Goal: Transaction & Acquisition: Purchase product/service

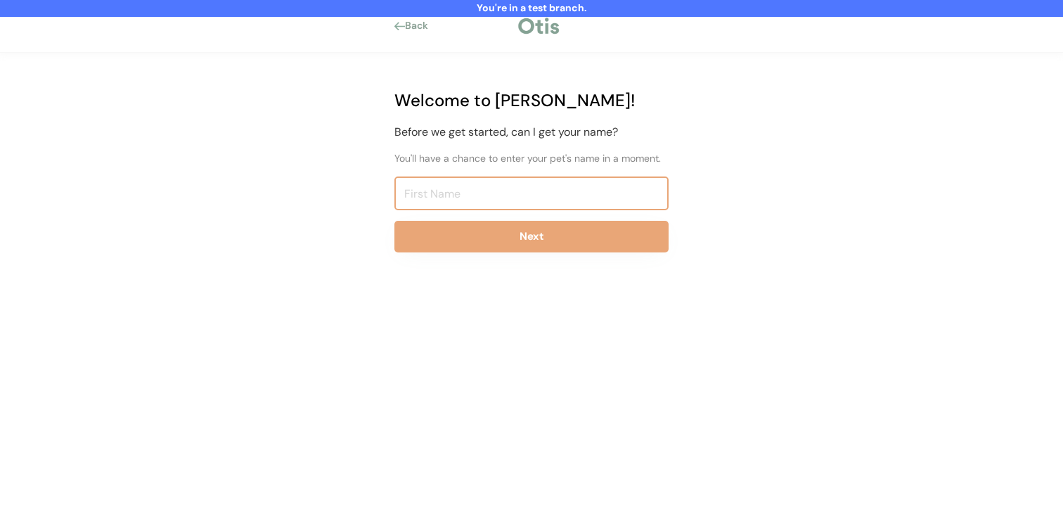
click at [494, 191] on input "input" at bounding box center [532, 194] width 274 height 34
type input "Niina Test8262"
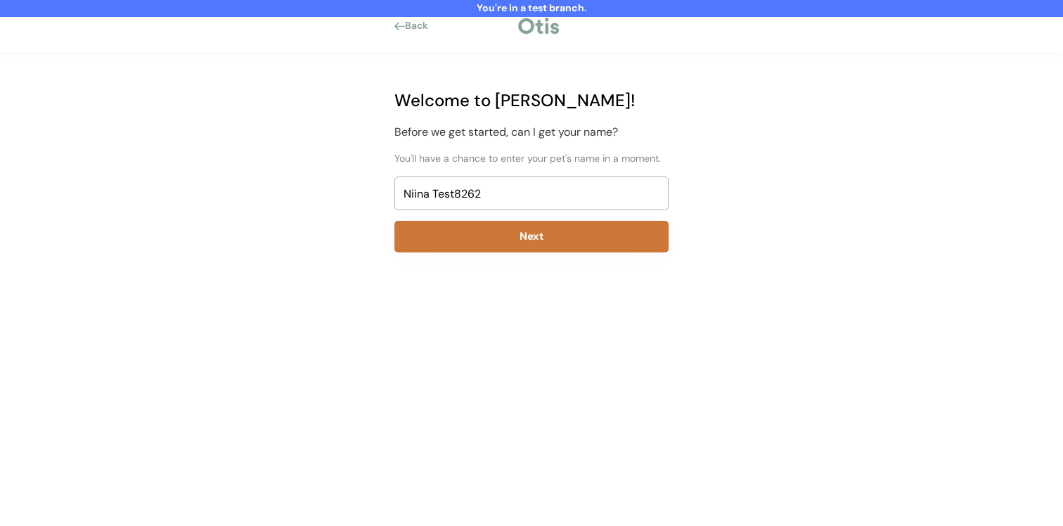
click at [489, 233] on button "Next" at bounding box center [532, 237] width 274 height 32
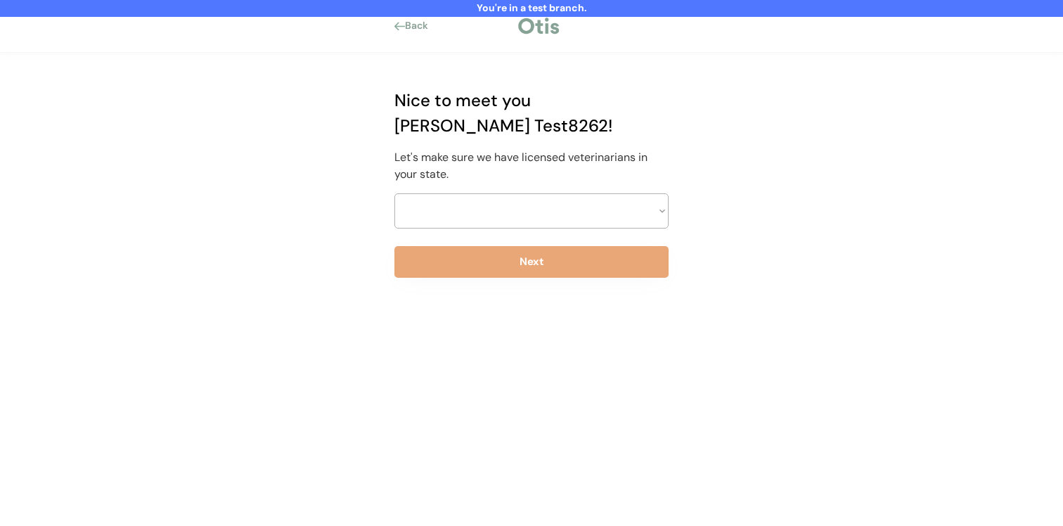
click at [501, 193] on select at bounding box center [532, 210] width 274 height 35
select select ""1348695171700984260__LOOKUP__1703261330894x541121467086235900""
click at [395, 193] on select "Select a state Alabama Alaska American Samoa Arizona Arkansas California Colora…" at bounding box center [532, 210] width 274 height 35
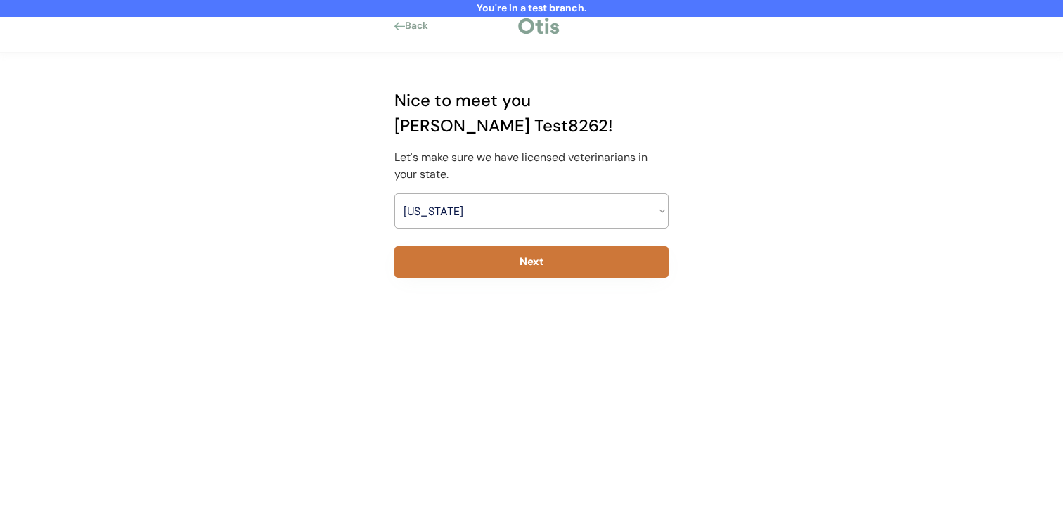
click at [489, 246] on button "Next" at bounding box center [532, 262] width 274 height 32
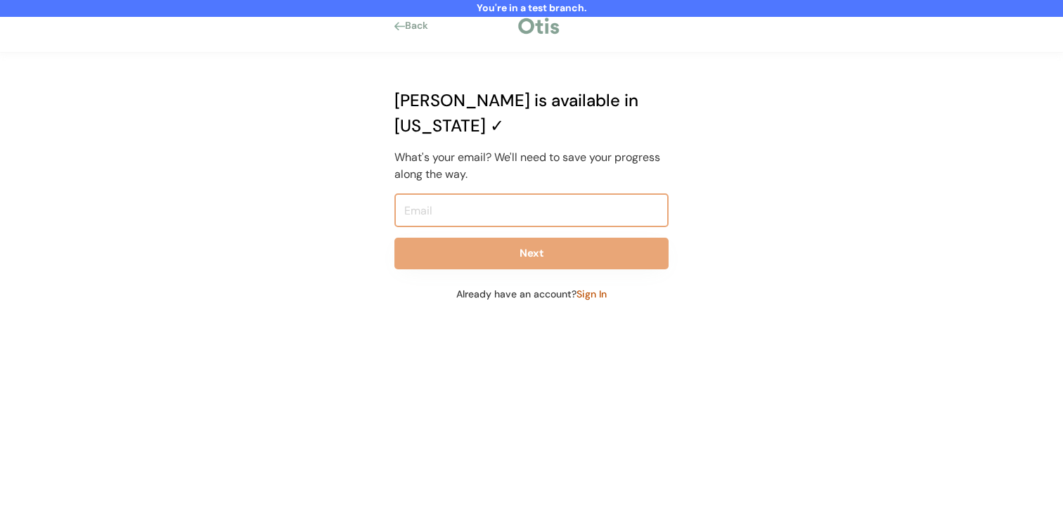
click at [502, 193] on input "email" at bounding box center [532, 210] width 274 height 34
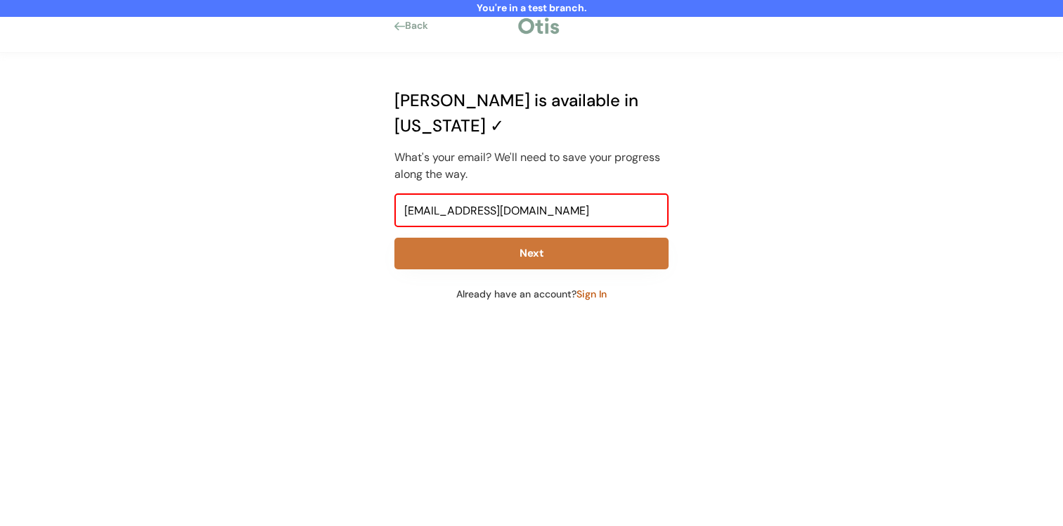
type input "niina+test8262@otisforpets.com"
click at [480, 238] on button "Next" at bounding box center [532, 254] width 274 height 32
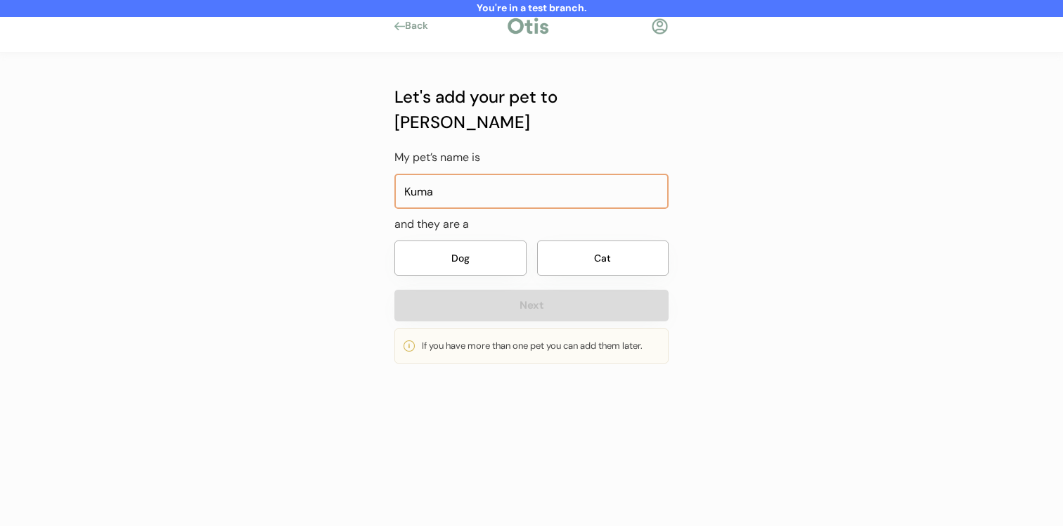
type input "Kuma"
click at [474, 241] on button "Dog" at bounding box center [461, 258] width 132 height 35
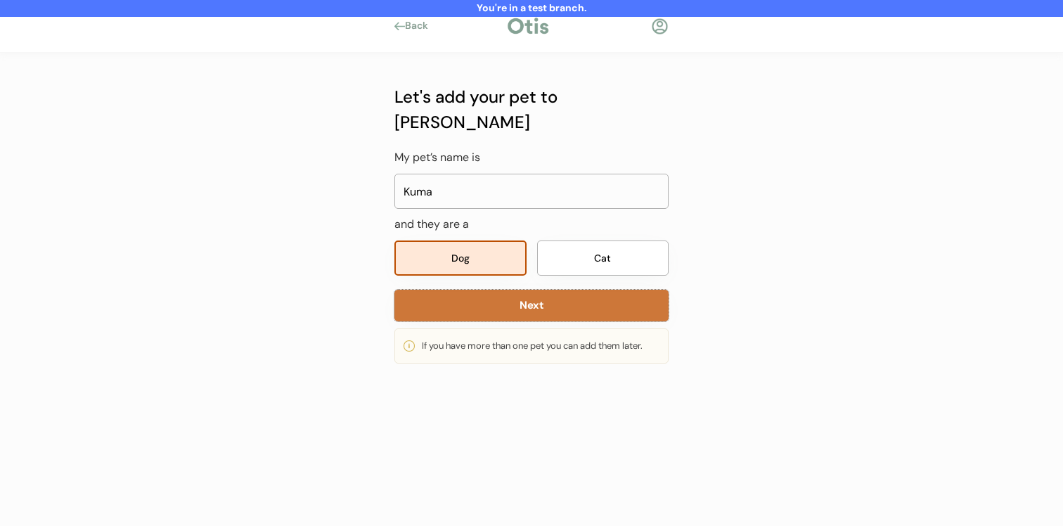
click at [473, 290] on button "Next" at bounding box center [532, 306] width 274 height 32
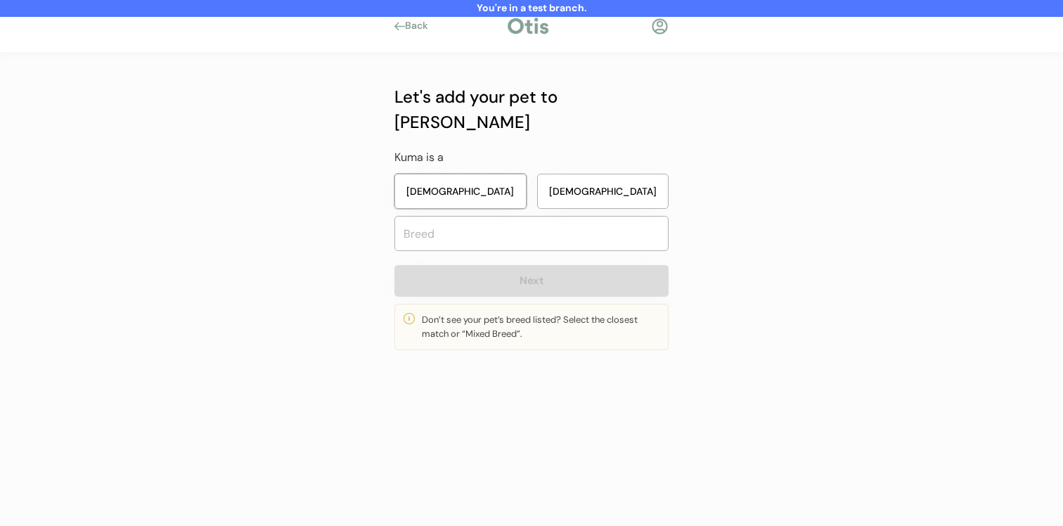
click at [504, 174] on button "Female" at bounding box center [461, 191] width 132 height 35
click at [588, 174] on button "[DEMOGRAPHIC_DATA]" at bounding box center [603, 191] width 132 height 35
click at [567, 216] on input "text" at bounding box center [532, 233] width 274 height 35
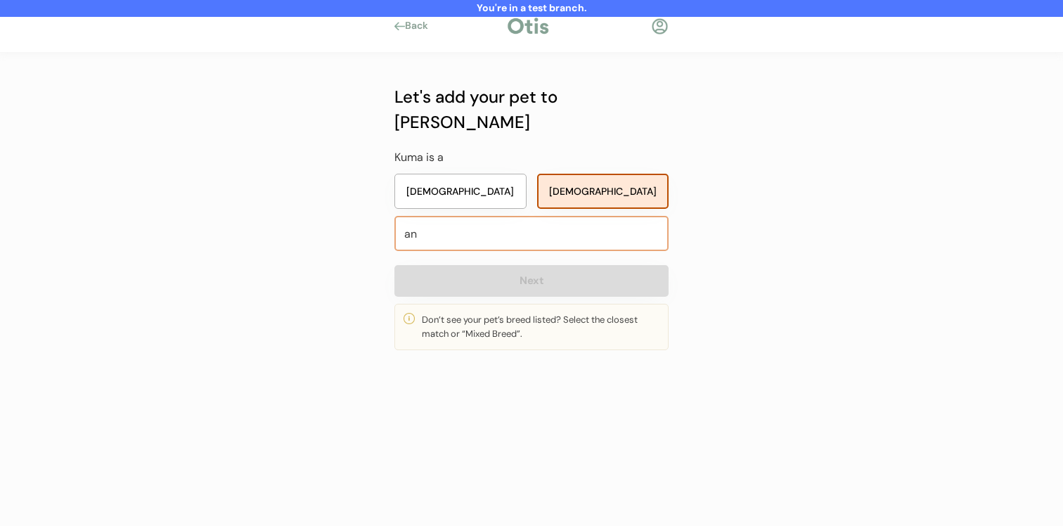
type input "ana"
type input "anatolian Shepherd Dog"
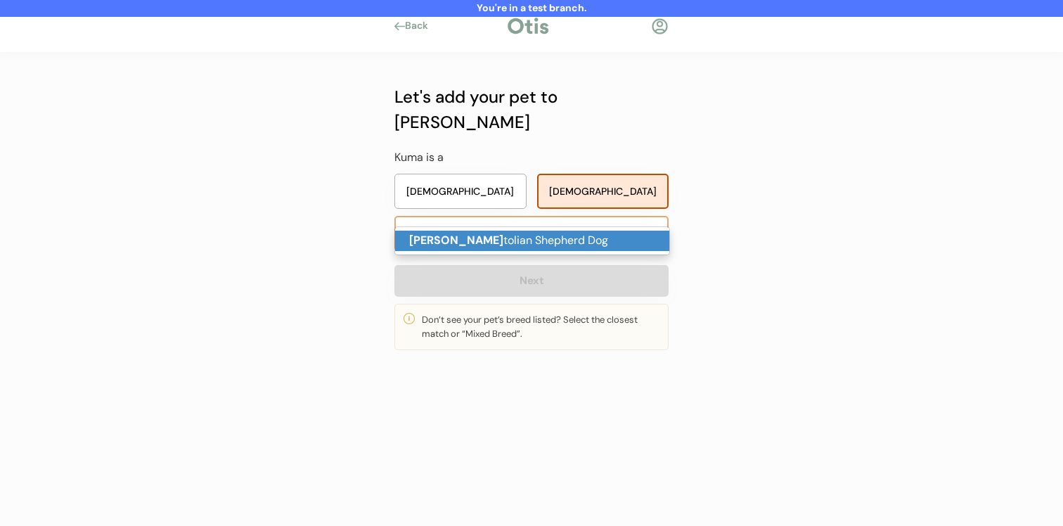
click at [565, 242] on p "Ana tolian Shepherd Dog" at bounding box center [532, 241] width 274 height 20
type input "Anatolian Shepherd Dog"
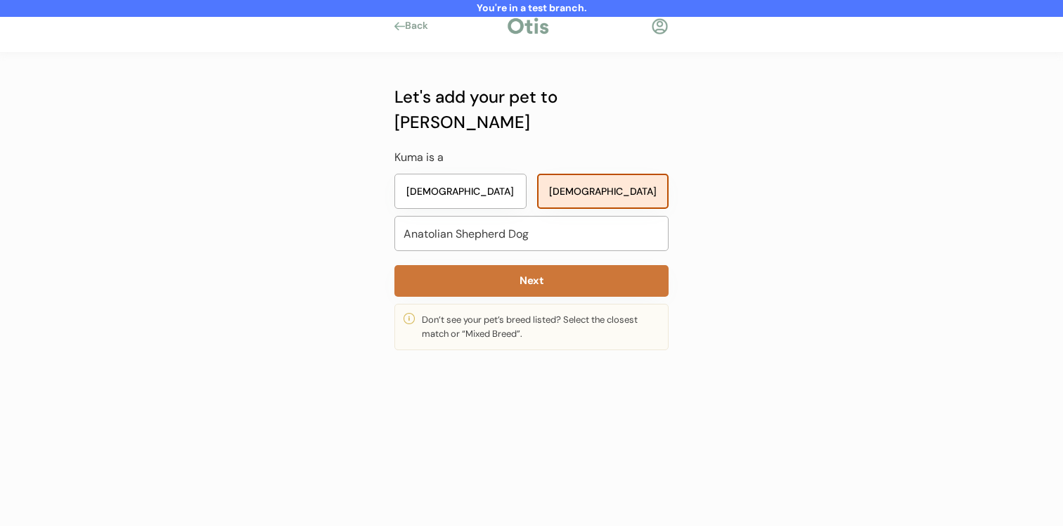
click at [565, 265] on button "Next" at bounding box center [532, 281] width 274 height 32
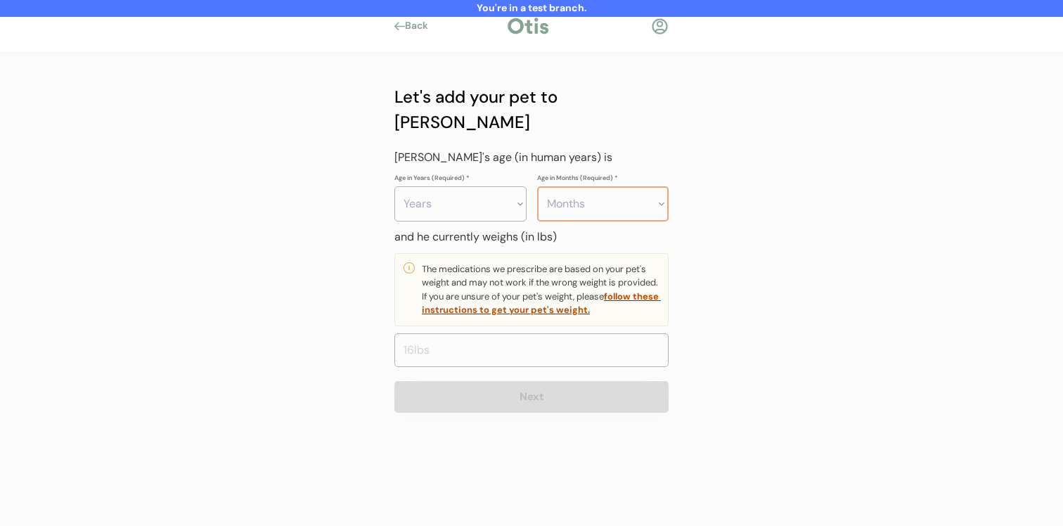
click at [578, 186] on select "Months 0 1 2 3 4 5 6 7 8 9 10 11" at bounding box center [603, 203] width 132 height 35
select select "4"
click at [537, 186] on select "Months 0 1 2 3 4 5 6 7 8 9 10 11" at bounding box center [603, 203] width 132 height 35
click at [499, 186] on select "Years 0 1 2 3 4 5 6 7 8 9 10 11 12 13 14 15 16 17 18 19 20" at bounding box center [461, 203] width 132 height 35
select select "3"
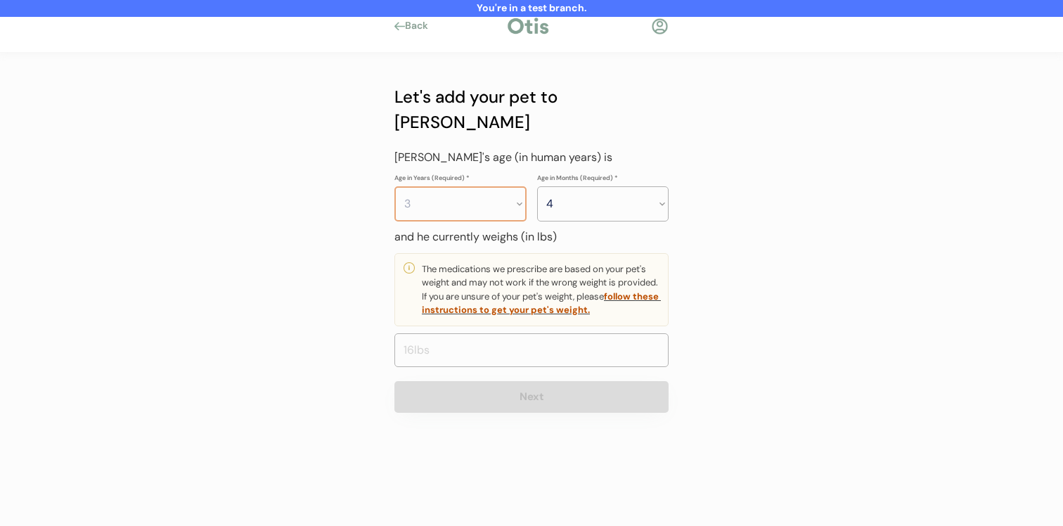
click at [395, 186] on select "Years 0 1 2 3 4 5 6 7 8 9 10 11 12 13 14 15 16 17 18 19 20" at bounding box center [461, 203] width 132 height 35
click at [508, 333] on input "input" at bounding box center [532, 350] width 274 height 34
type input "100.0"
click at [498, 388] on div "Let's add your pet to Otis My pet’s name is and they are a Dog Cat Next If you …" at bounding box center [531, 247] width 316 height 388
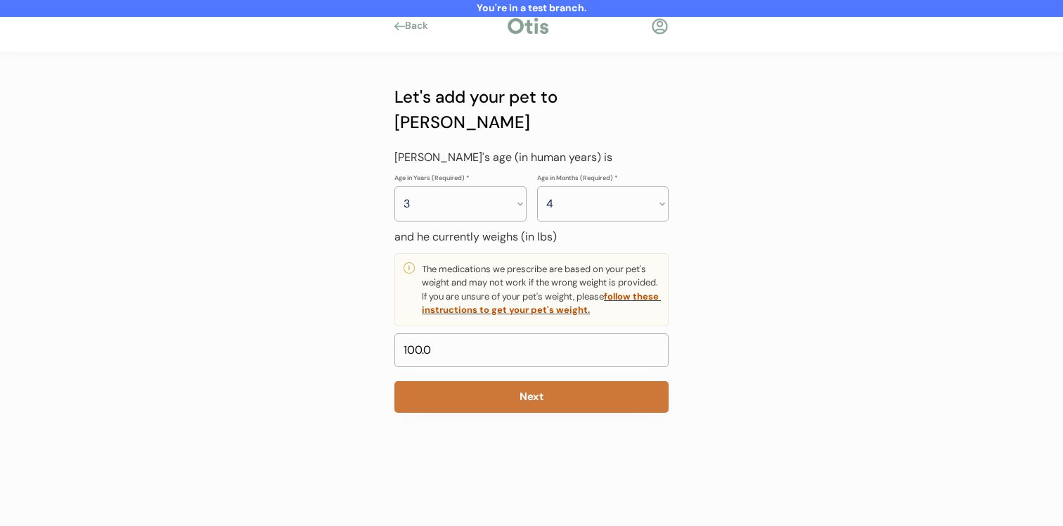
click at [504, 381] on button "Next" at bounding box center [532, 397] width 274 height 32
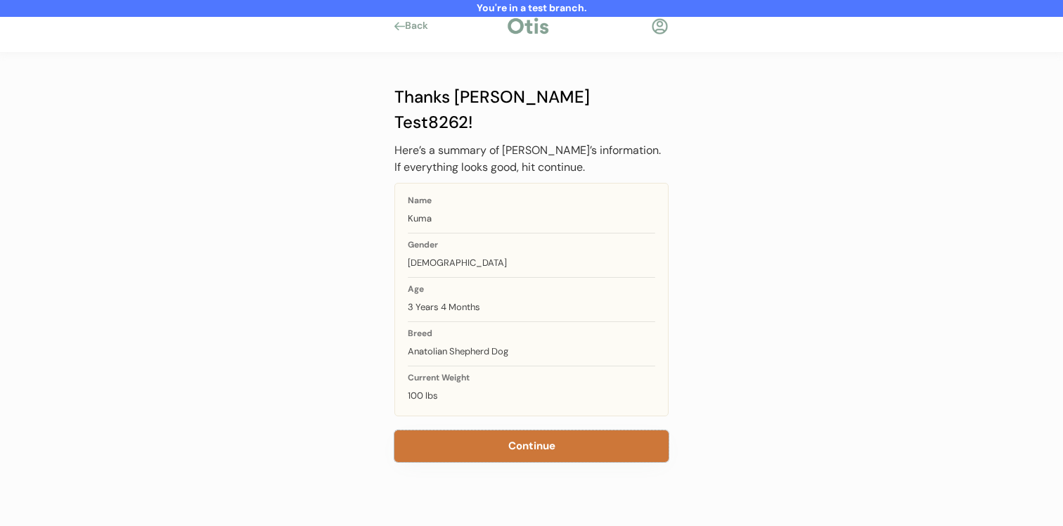
click at [518, 430] on button "Continue" at bounding box center [532, 446] width 274 height 32
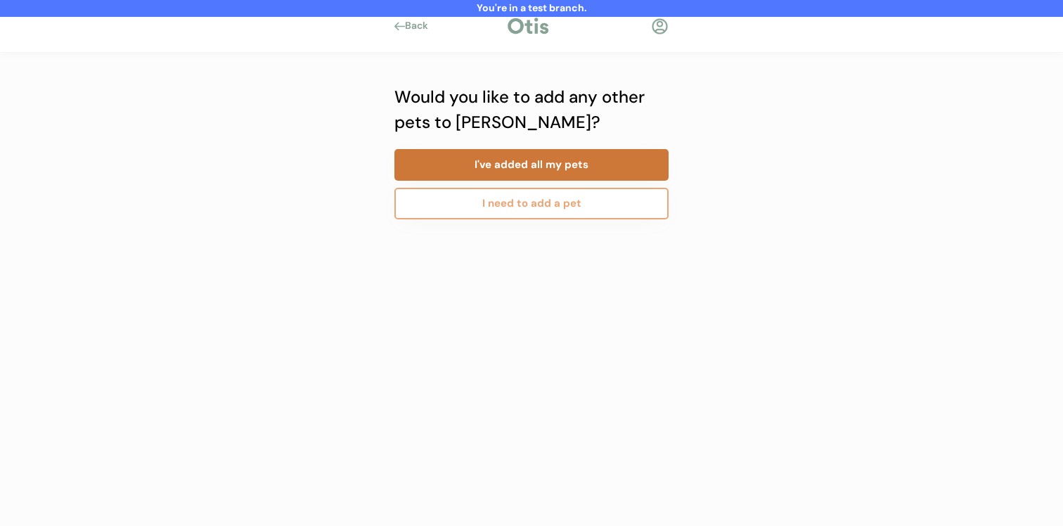
click at [571, 167] on button "I've added all my pets" at bounding box center [532, 165] width 274 height 32
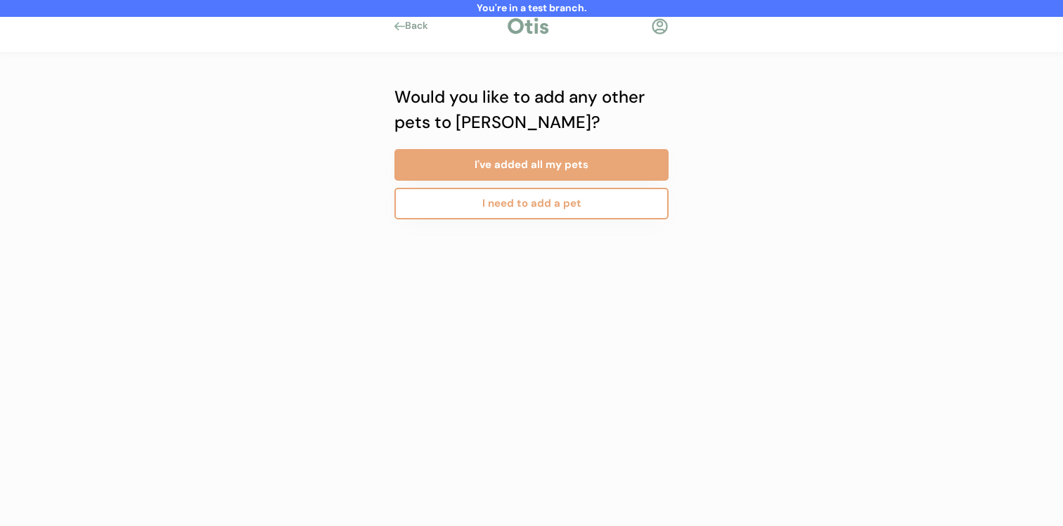
click at [547, 210] on button "I need to add a pet" at bounding box center [532, 204] width 274 height 32
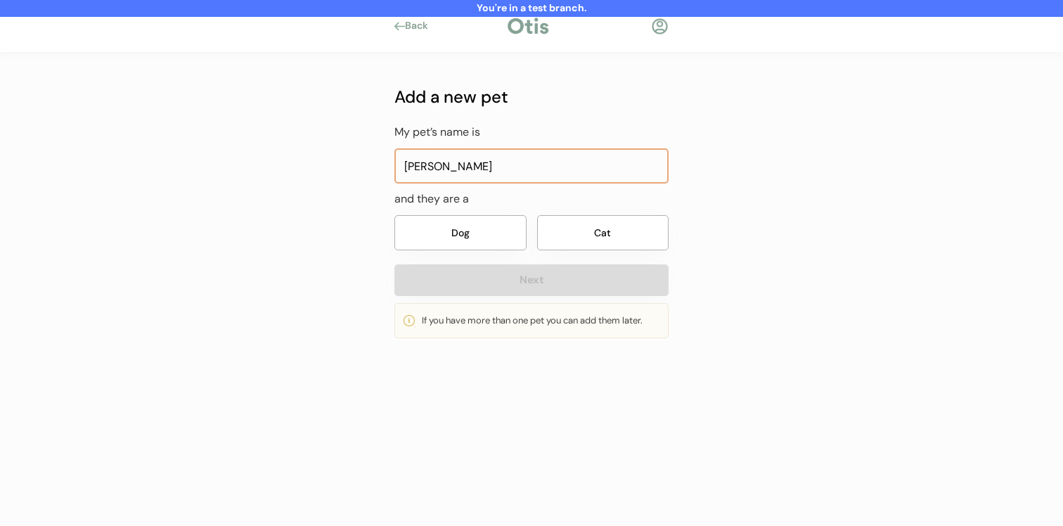
type input "[PERSON_NAME]"
click at [509, 242] on button "Dog" at bounding box center [461, 232] width 132 height 35
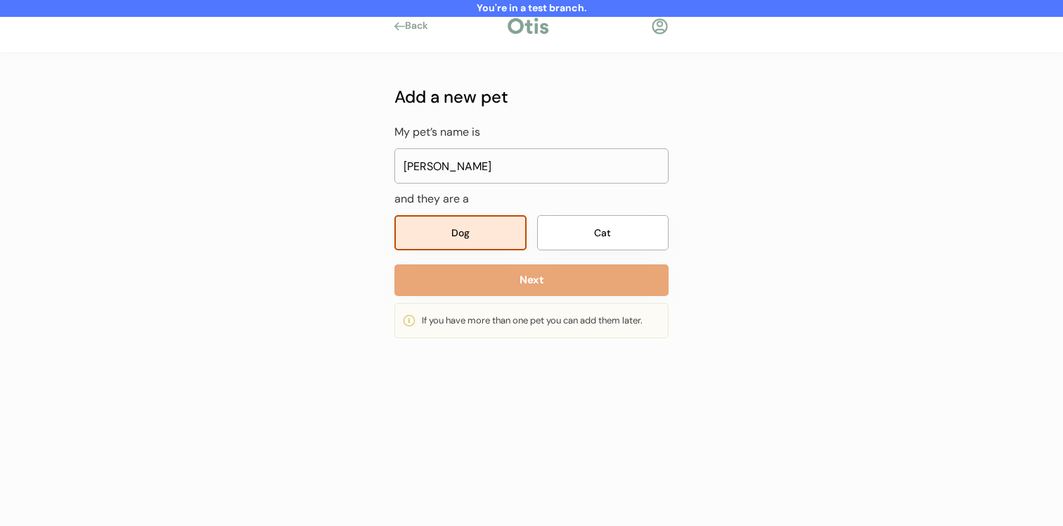
click at [505, 279] on button "Next" at bounding box center [532, 280] width 274 height 32
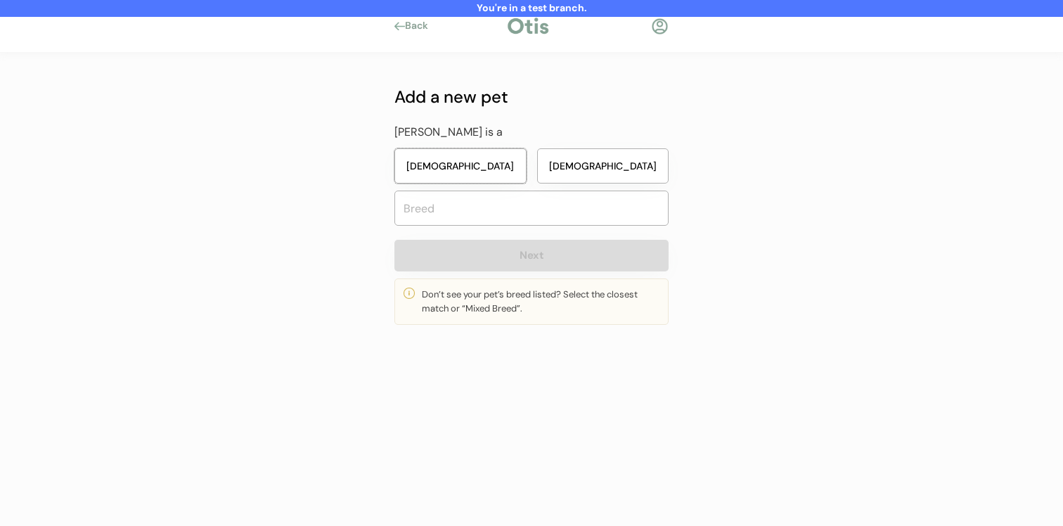
click at [495, 160] on button "Female" at bounding box center [461, 165] width 132 height 35
click at [490, 203] on input "text" at bounding box center [532, 208] width 274 height 35
type input "mixed"
type input "mixed Breed"
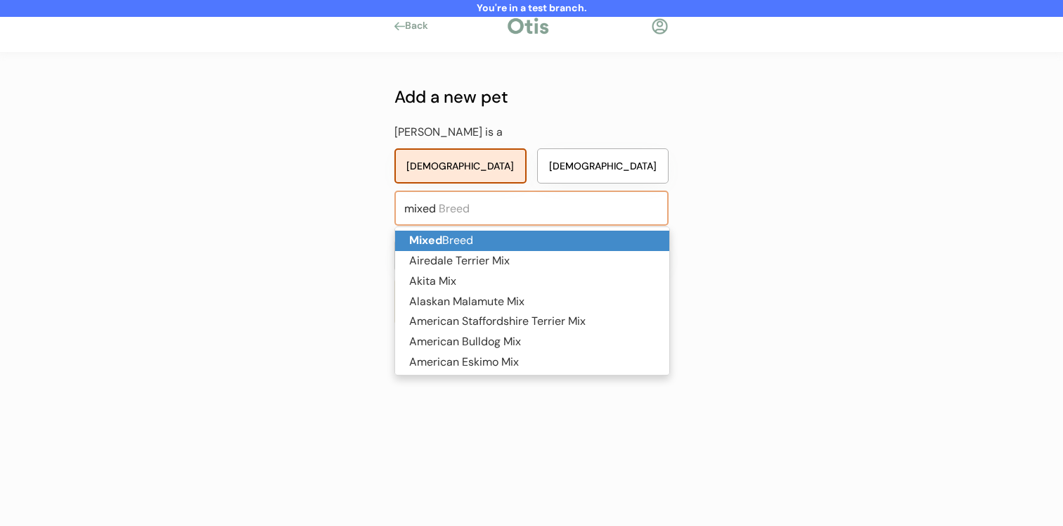
click at [487, 238] on p "Mixed Breed" at bounding box center [532, 241] width 274 height 20
type input "Mixed Breed"
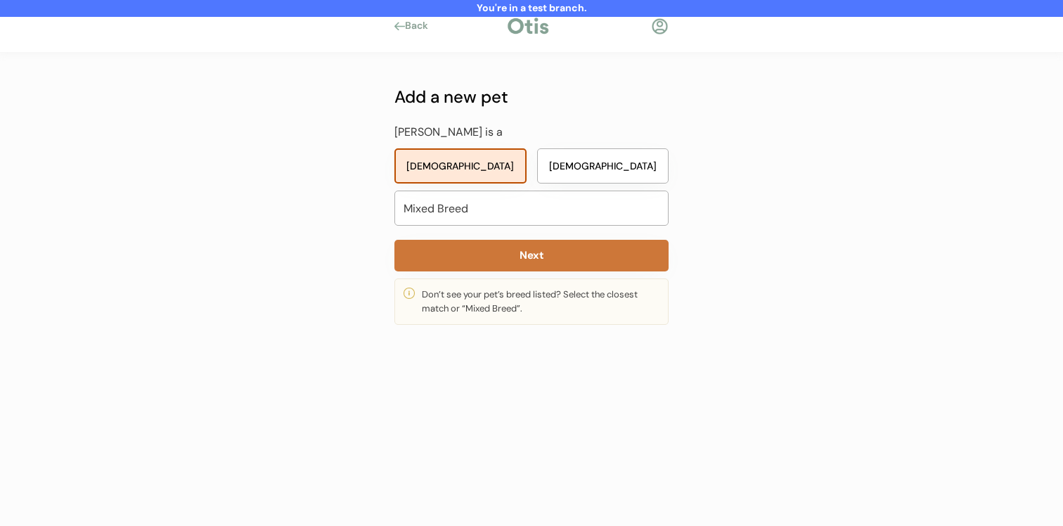
click at [487, 260] on button "Next" at bounding box center [532, 256] width 274 height 32
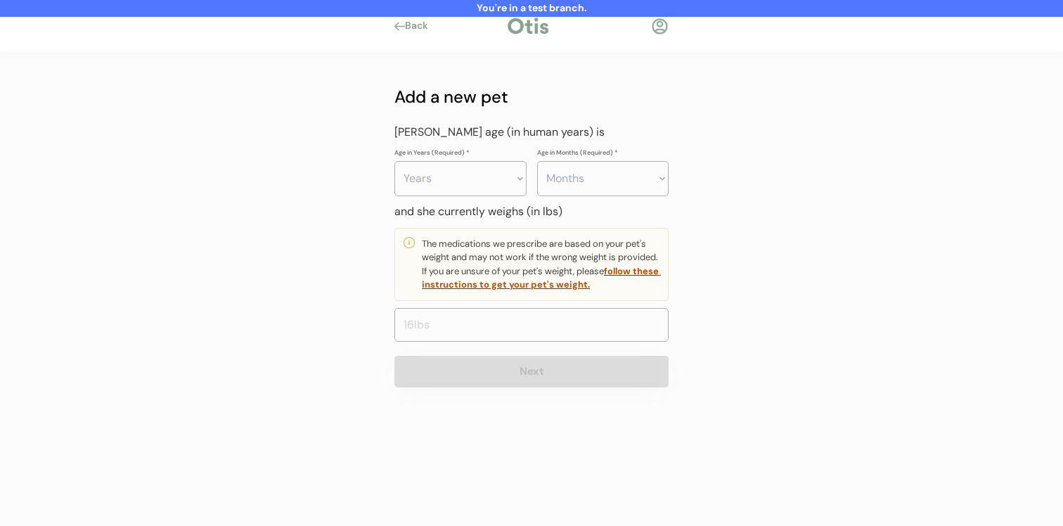
click at [499, 165] on select "Years 0 1 2 3 4 5 6 7 8 9 10 11 12 13 14 15 16 17 18 19 20" at bounding box center [461, 178] width 132 height 35
select select "3"
click at [395, 161] on select "Years 0 1 2 3 4 5 6 7 8 9 10 11 12 13 14 15 16 17 18 19 20" at bounding box center [461, 178] width 132 height 35
click at [597, 174] on select "Months 0 1 2 3 4 5 6 7 8 9 10 11" at bounding box center [603, 178] width 132 height 35
select select "4"
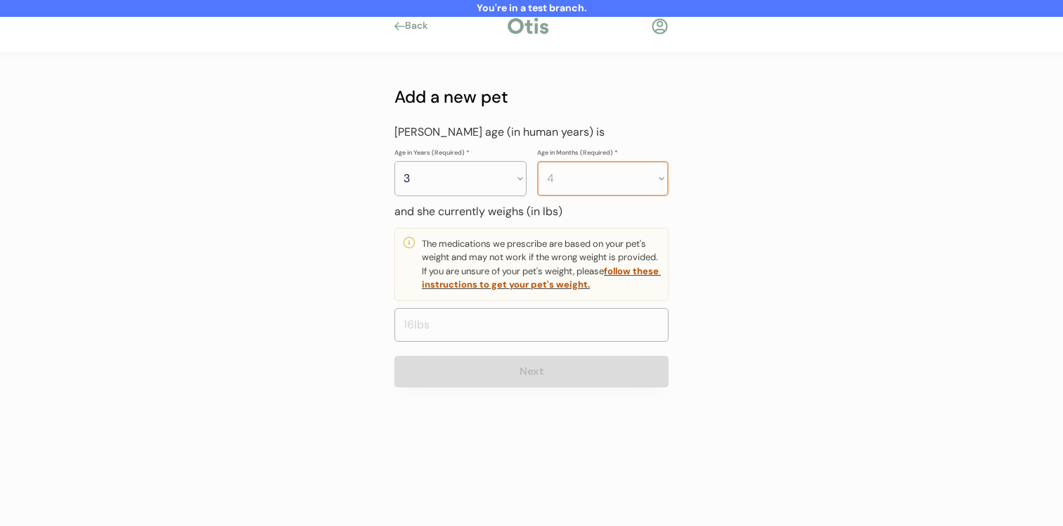
click at [537, 161] on select "Months 0 1 2 3 4 5 6 7 8 9 10 11" at bounding box center [603, 178] width 132 height 35
click at [530, 313] on input "input" at bounding box center [532, 325] width 274 height 34
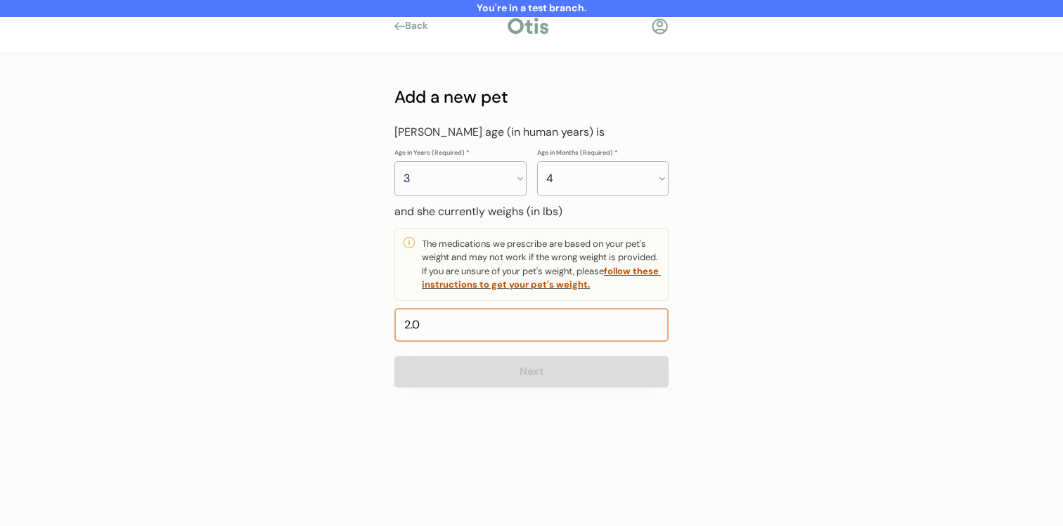
type input "22.0"
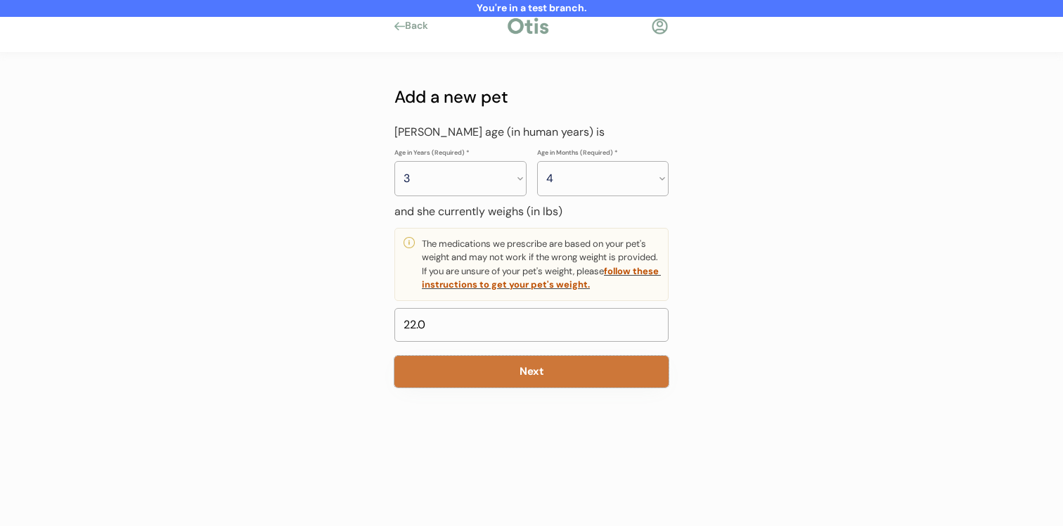
click at [512, 385] on button "Next" at bounding box center [532, 372] width 274 height 32
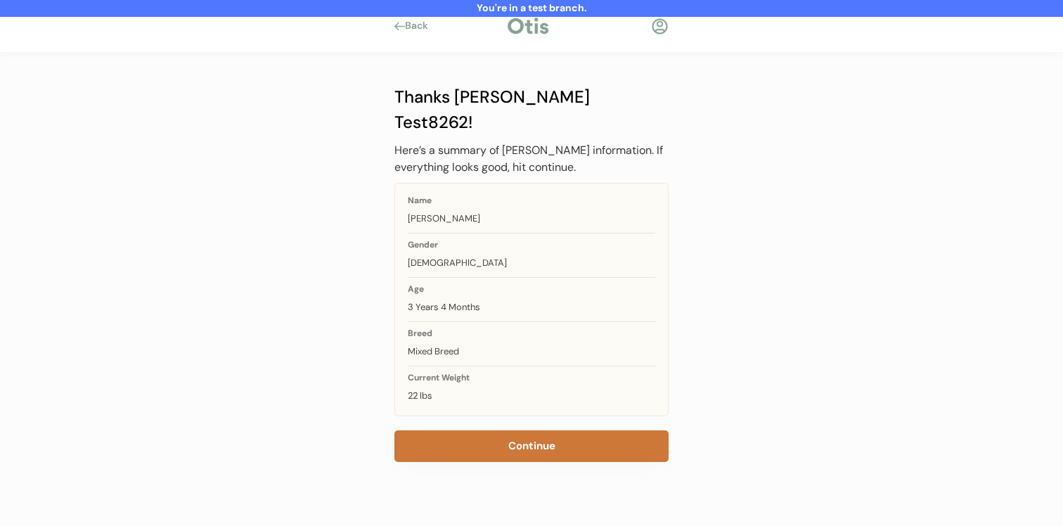
click at [508, 430] on button "Continue" at bounding box center [532, 446] width 274 height 32
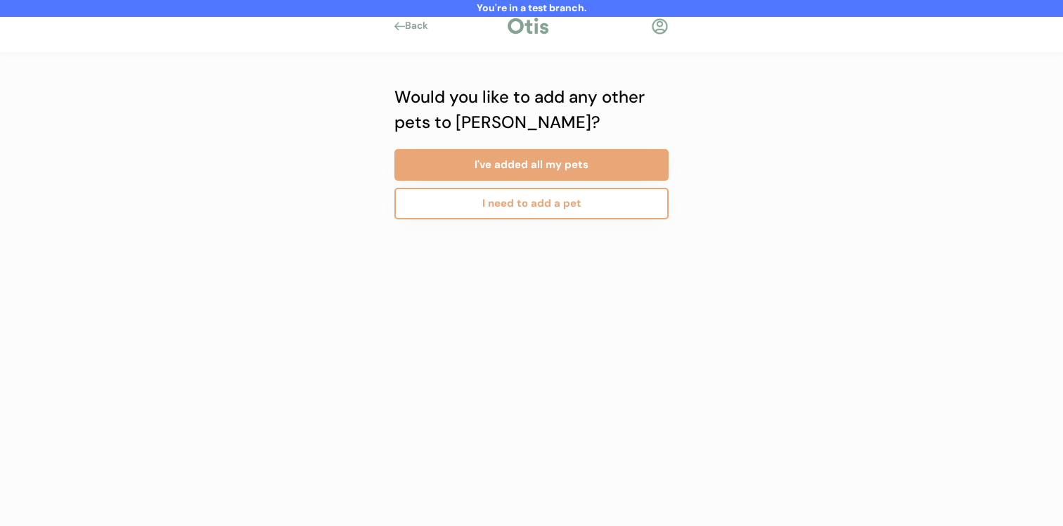
click at [546, 142] on div "Would you like to add any other pets to Otis? I've added all my pets I need to …" at bounding box center [532, 151] width 274 height 135
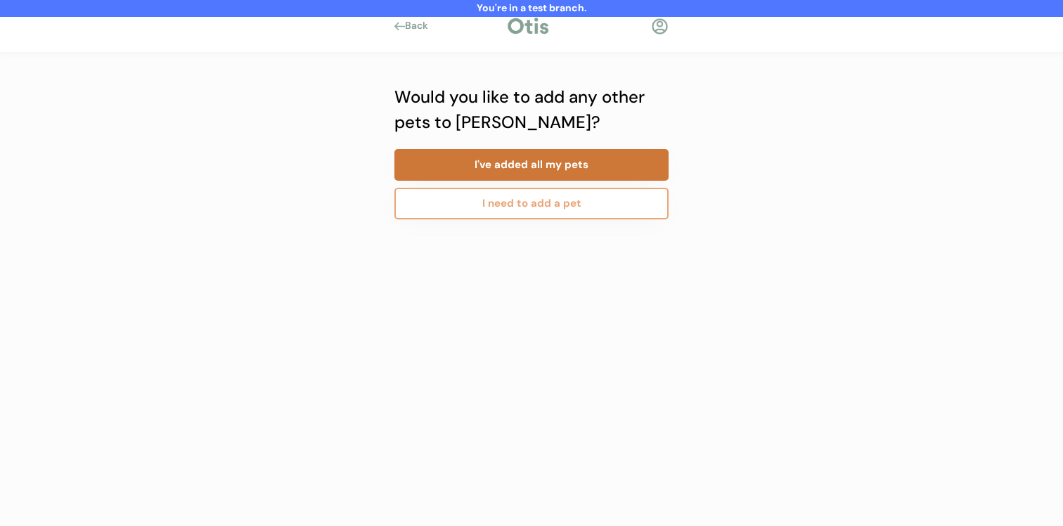
click at [546, 160] on button "I've added all my pets" at bounding box center [532, 165] width 274 height 32
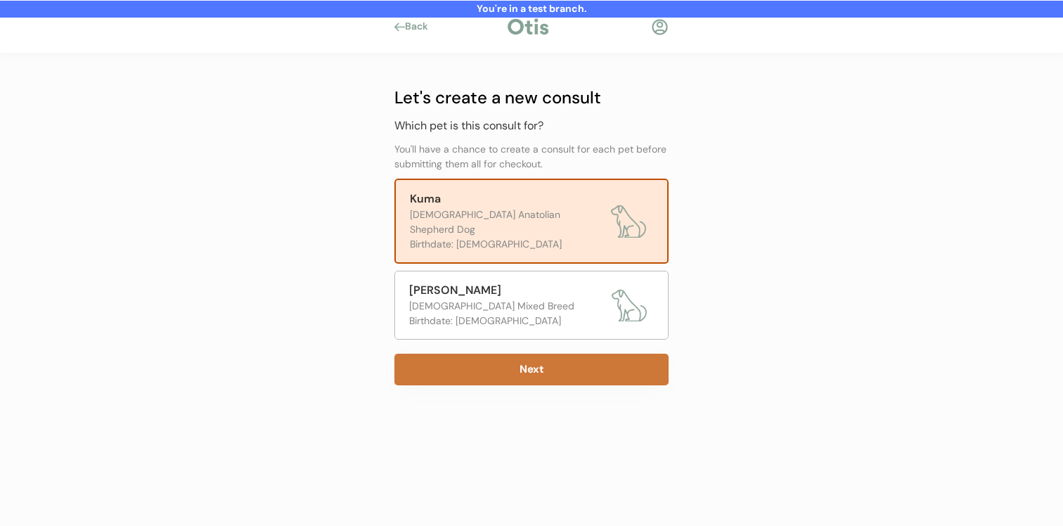
click at [501, 354] on button "Next" at bounding box center [532, 370] width 274 height 32
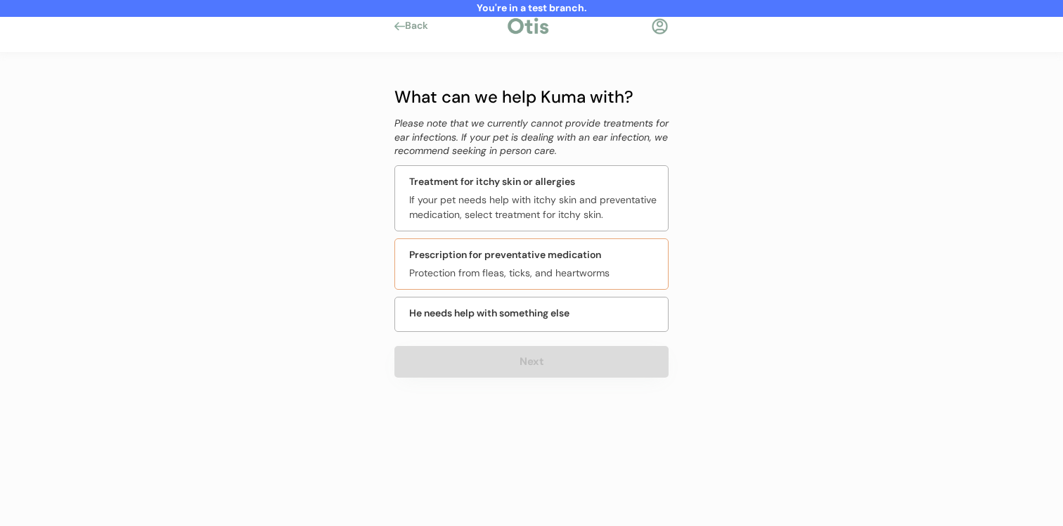
click at [515, 259] on div "Prescription for preventative medication" at bounding box center [505, 255] width 192 height 15
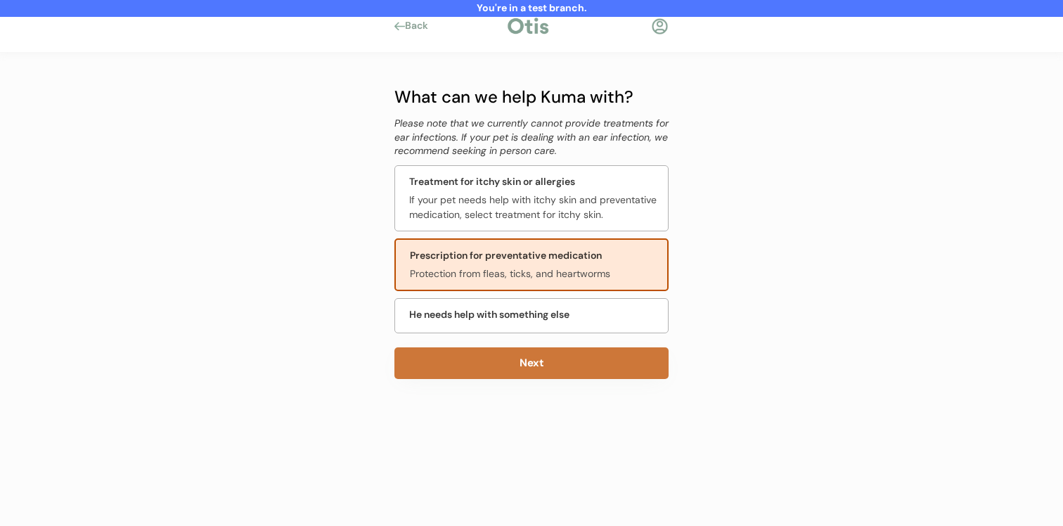
click at [508, 373] on button "Next" at bounding box center [532, 363] width 274 height 32
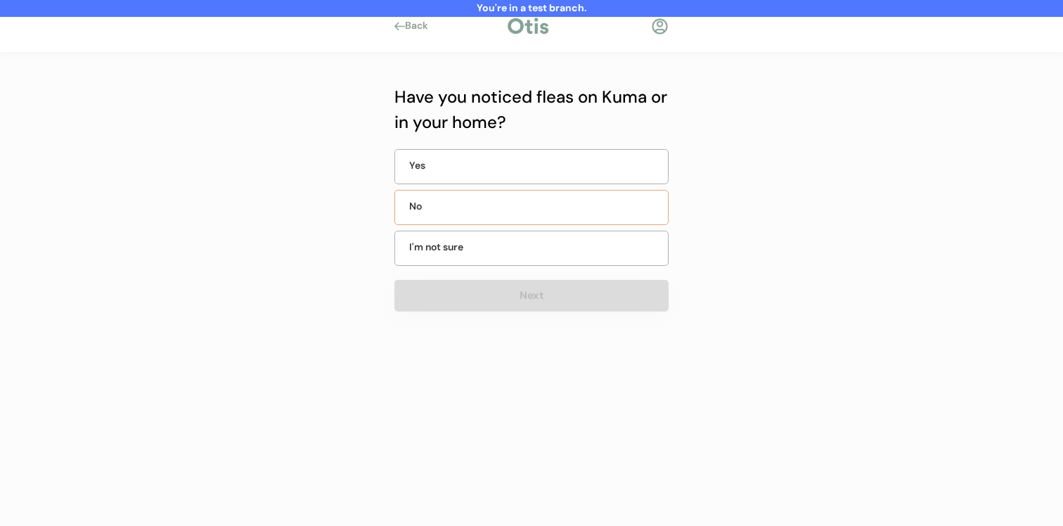
click at [542, 219] on div "No" at bounding box center [532, 207] width 274 height 35
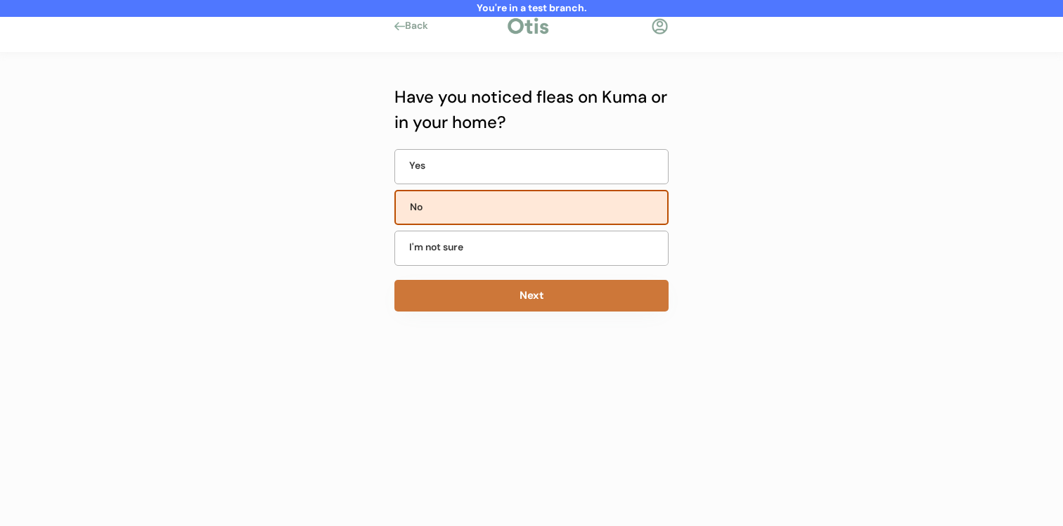
click at [525, 312] on div "Have you noticed fleas on Kuma or in your home? Yes No I'm not sure Next" at bounding box center [532, 232] width 274 height 297
click at [525, 304] on button "Next" at bounding box center [532, 296] width 274 height 32
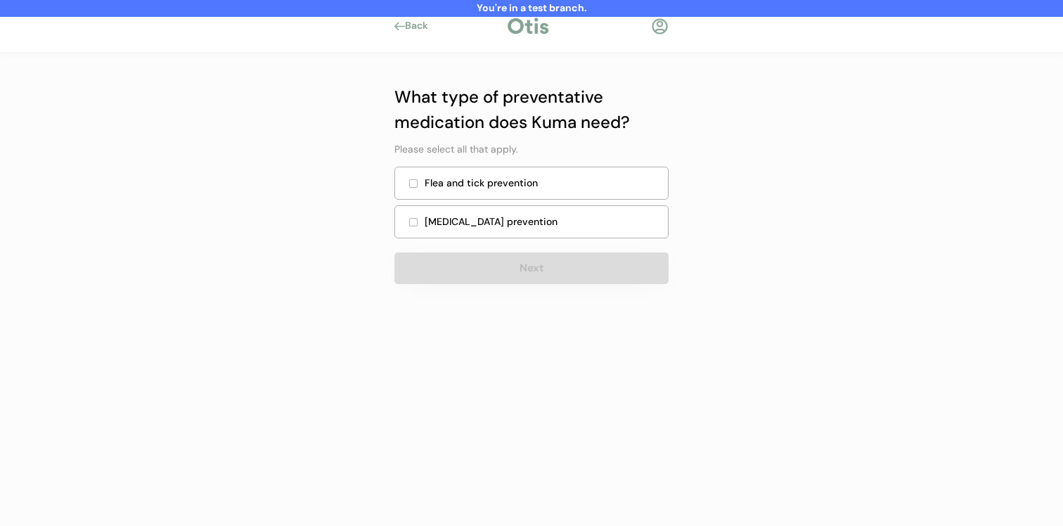
click at [547, 220] on div "Heartworm prevention" at bounding box center [542, 222] width 235 height 15
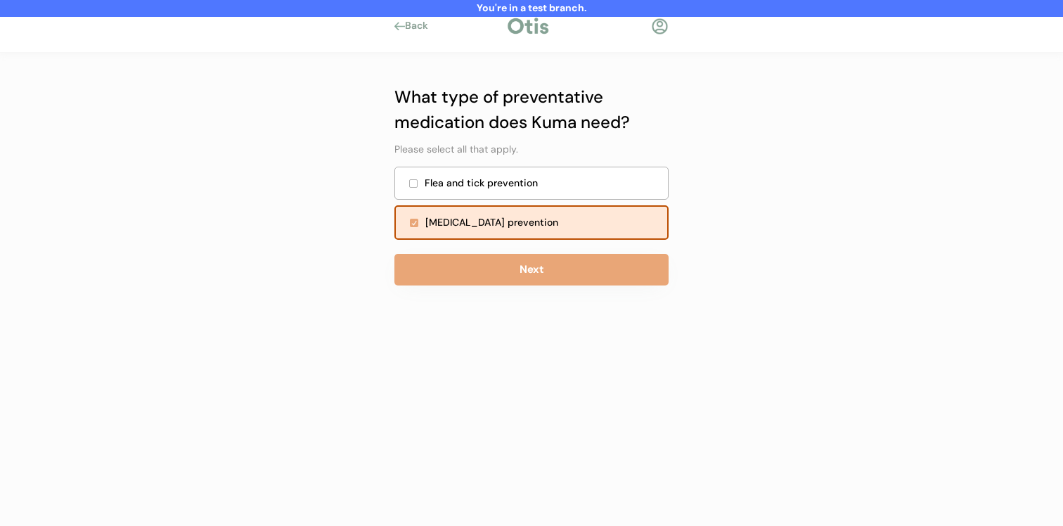
click at [551, 186] on div "Flea and tick prevention" at bounding box center [542, 183] width 235 height 15
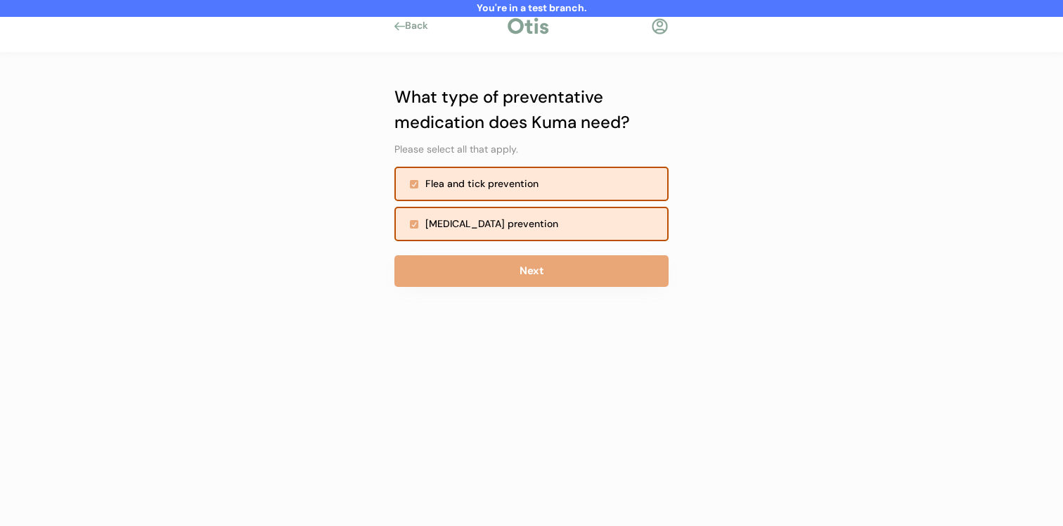
click at [546, 270] on button "Next" at bounding box center [532, 271] width 274 height 32
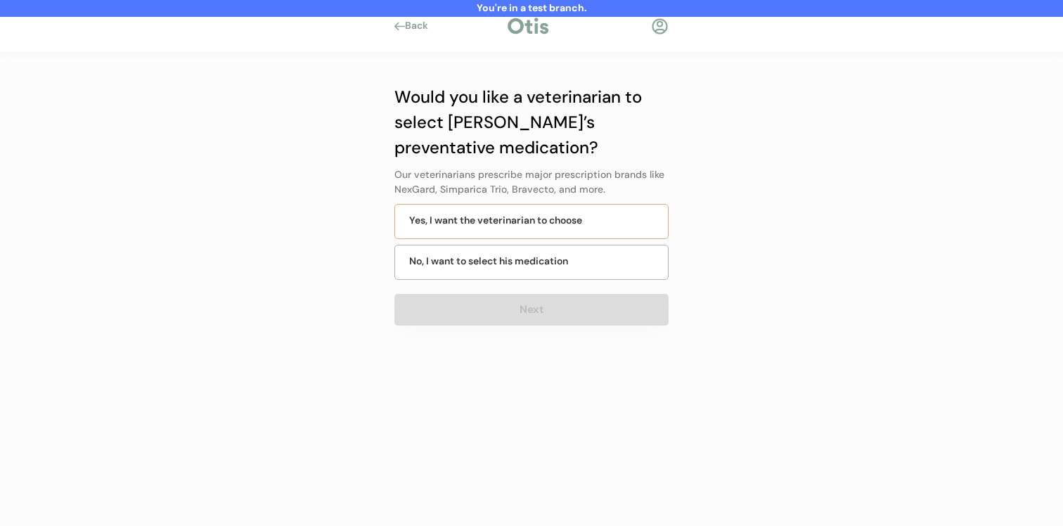
click at [553, 231] on div "Yes, I want the veterinarian to choose" at bounding box center [532, 221] width 274 height 35
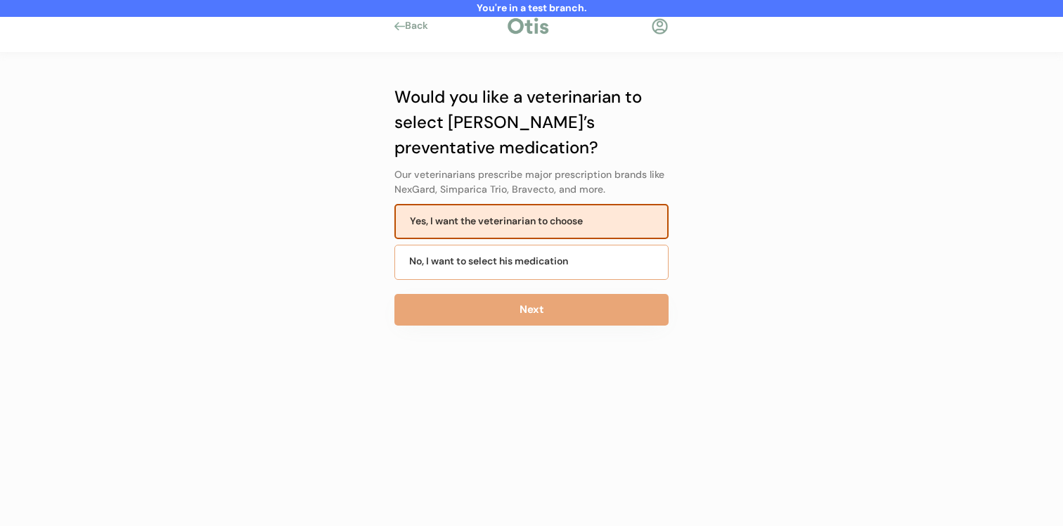
click at [557, 263] on div "No, I want to select his medication" at bounding box center [488, 261] width 159 height 15
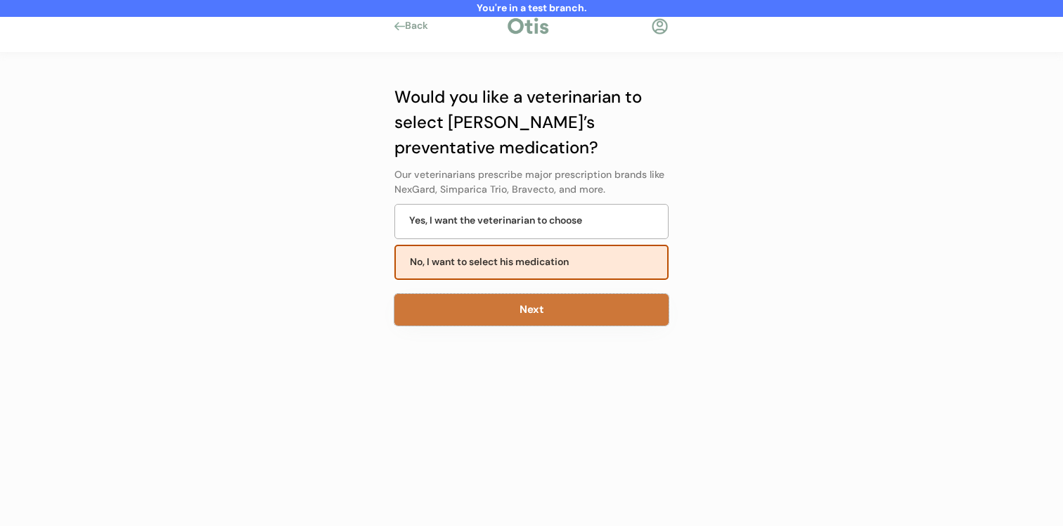
click at [556, 296] on button "Next" at bounding box center [532, 310] width 274 height 32
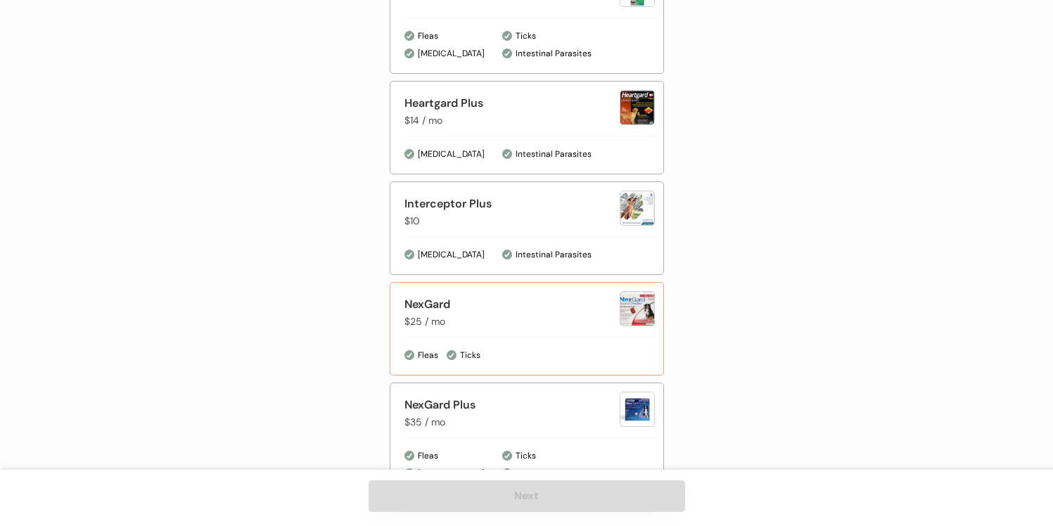
scroll to position [583, 0]
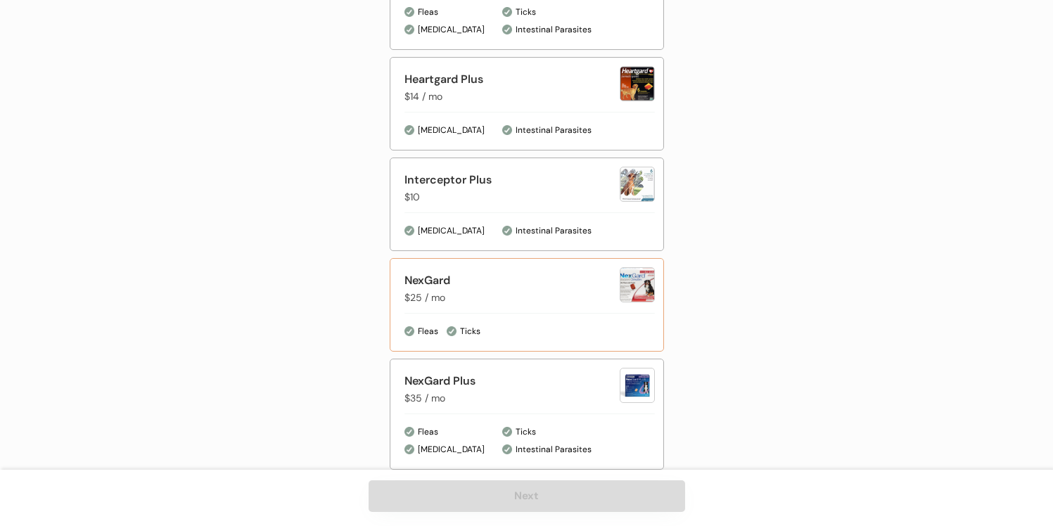
click at [557, 274] on div "NexGard" at bounding box center [511, 280] width 215 height 17
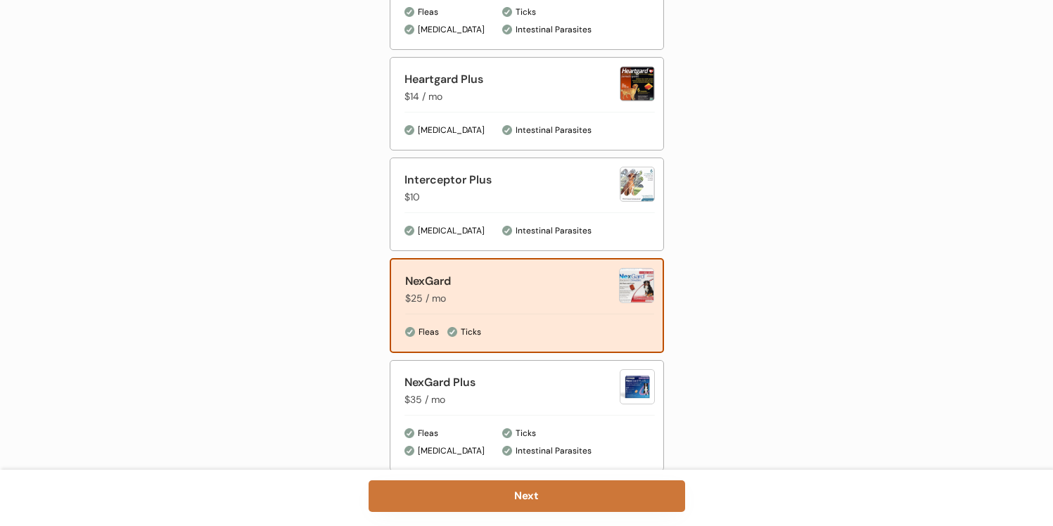
click at [529, 493] on button "Next" at bounding box center [527, 496] width 316 height 32
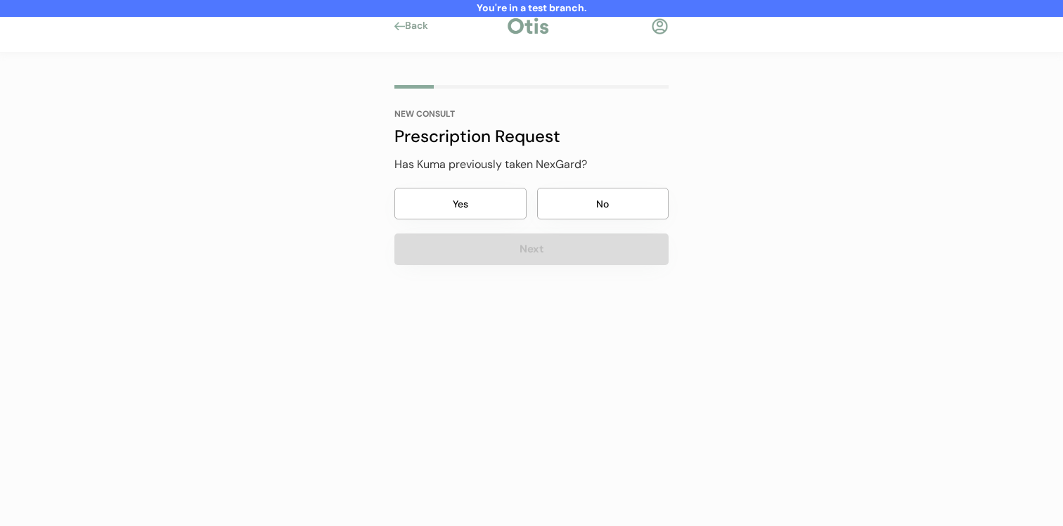
click at [550, 207] on button "No" at bounding box center [603, 204] width 132 height 32
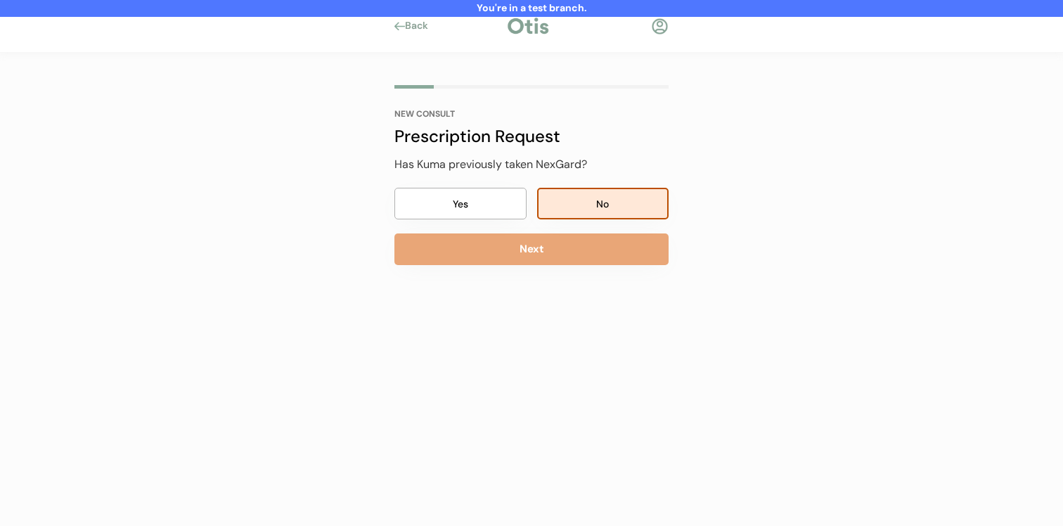
click at [550, 262] on button "Next" at bounding box center [532, 249] width 274 height 32
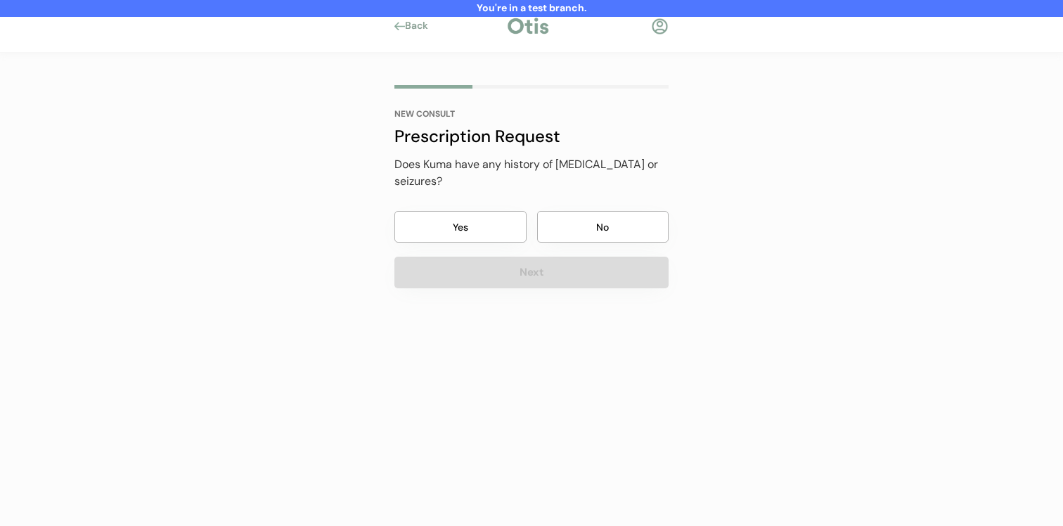
click at [575, 211] on button "No" at bounding box center [603, 227] width 132 height 32
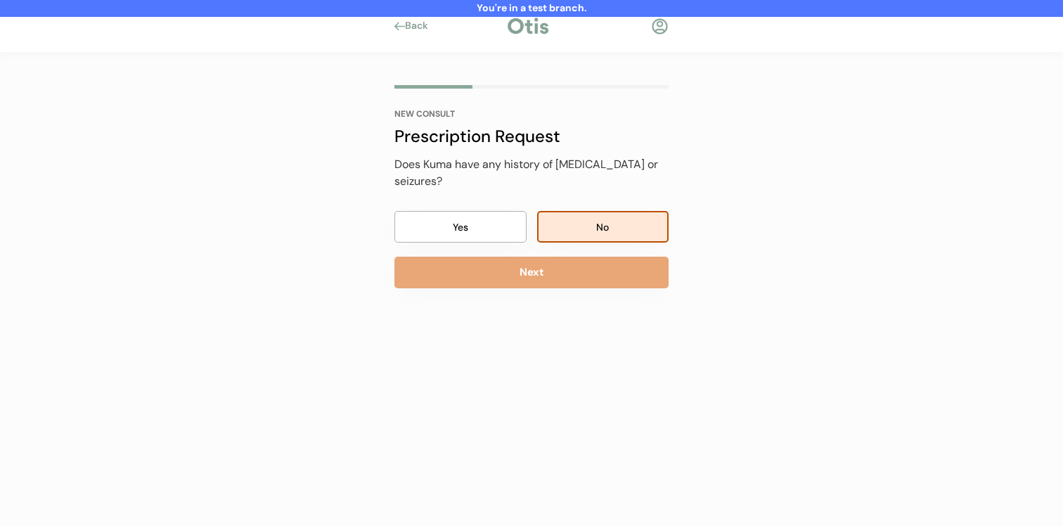
click at [568, 263] on button "Next" at bounding box center [532, 273] width 274 height 32
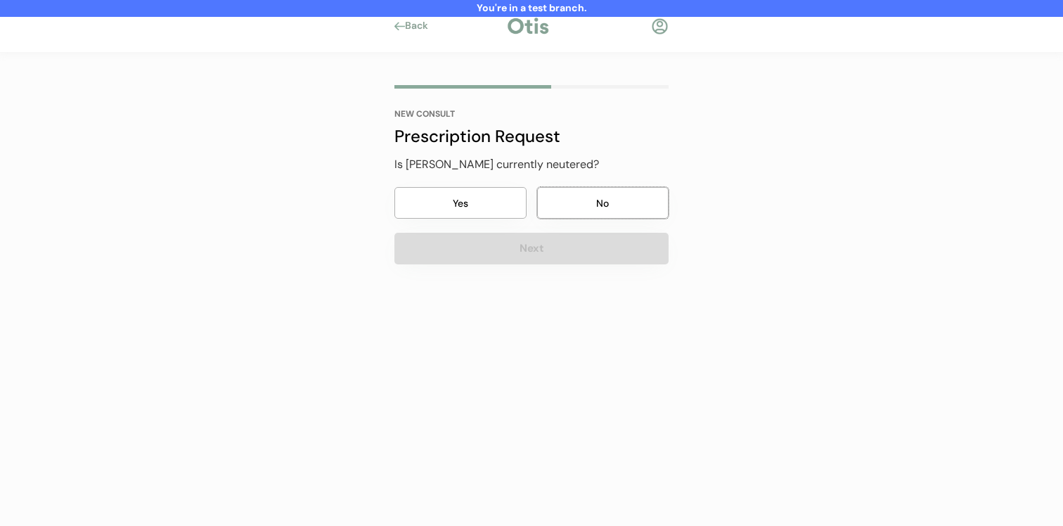
click at [582, 214] on button "No" at bounding box center [603, 203] width 132 height 32
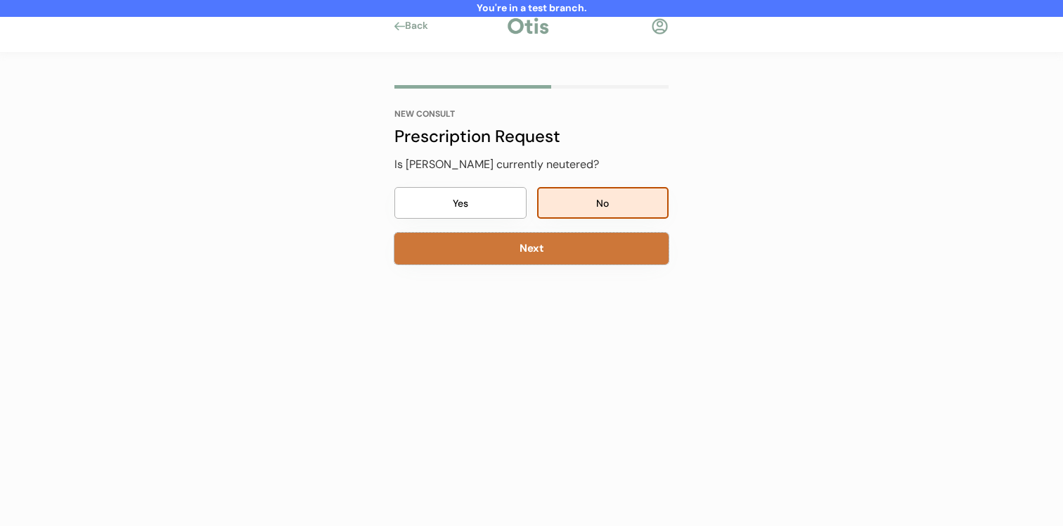
click at [571, 261] on button "Next" at bounding box center [532, 249] width 274 height 32
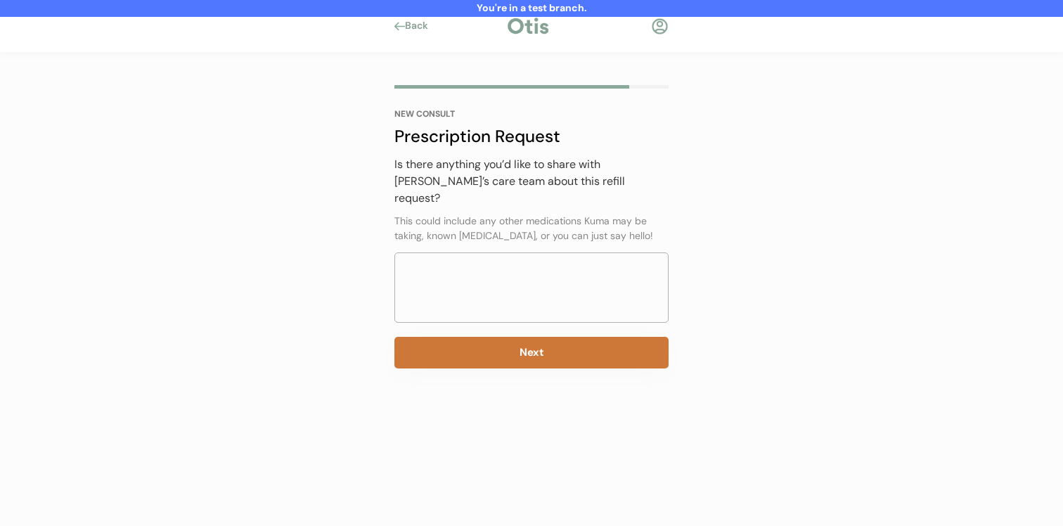
click at [551, 337] on button "Next" at bounding box center [532, 353] width 274 height 32
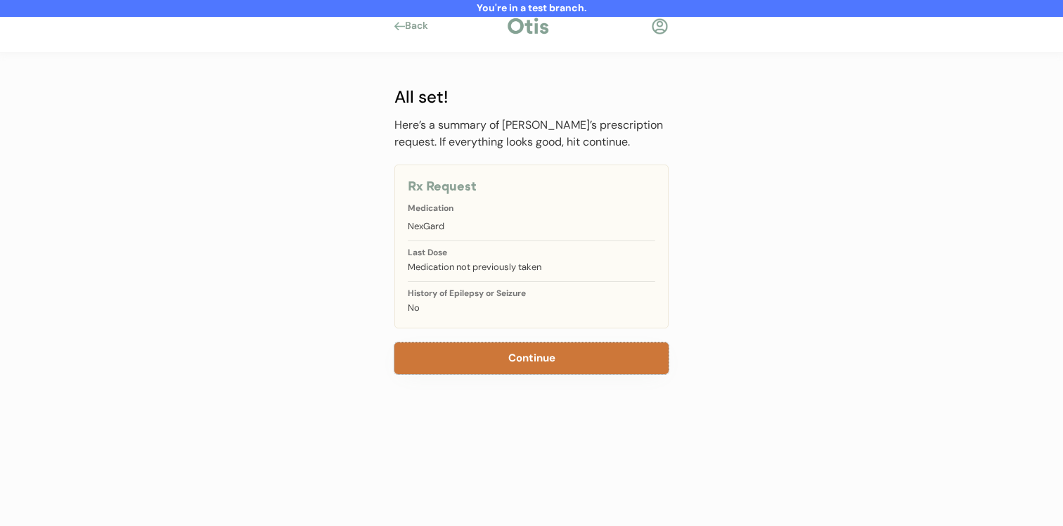
click at [547, 354] on button "Continue" at bounding box center [532, 359] width 274 height 32
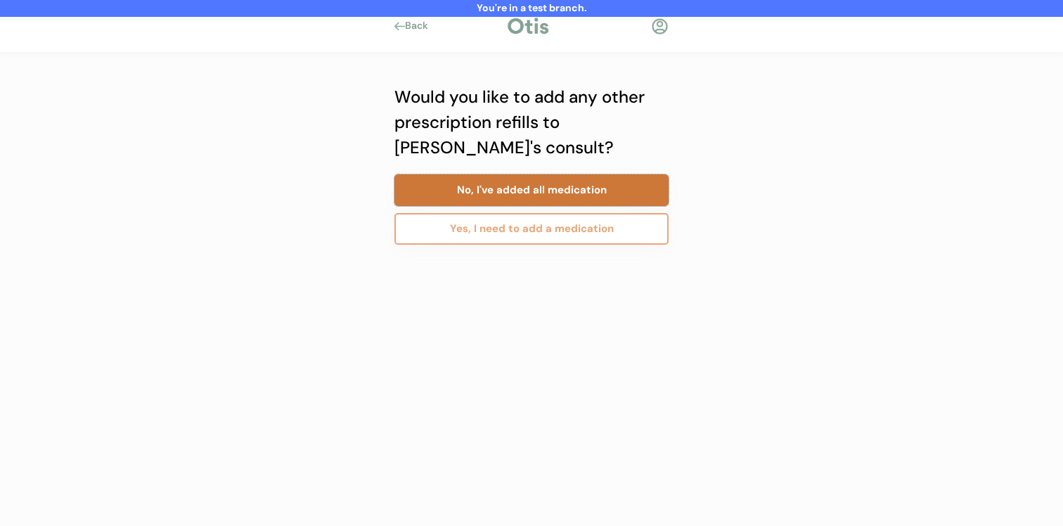
click at [565, 196] on button "No, I've added all medication" at bounding box center [532, 190] width 274 height 32
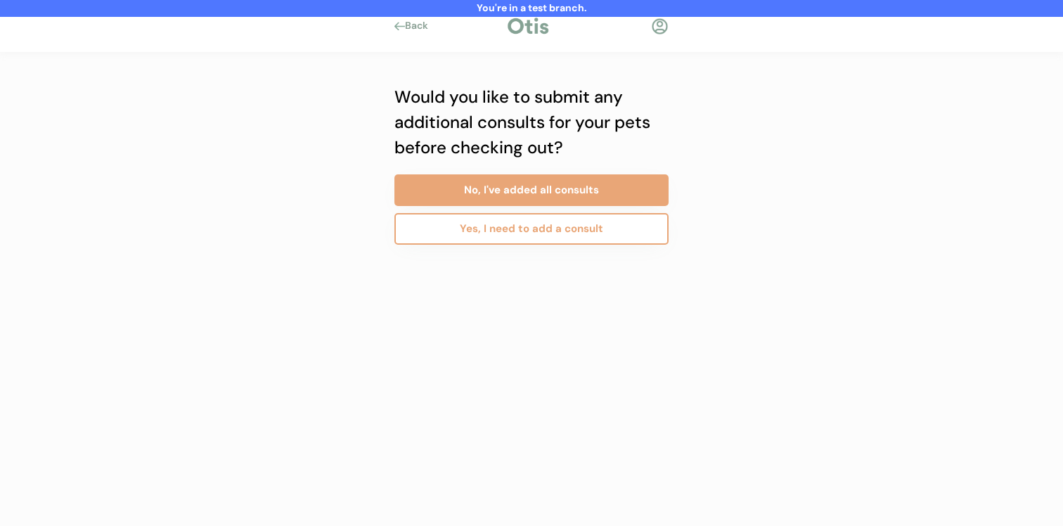
click at [553, 237] on button "Yes, I need to add a consult" at bounding box center [532, 229] width 274 height 32
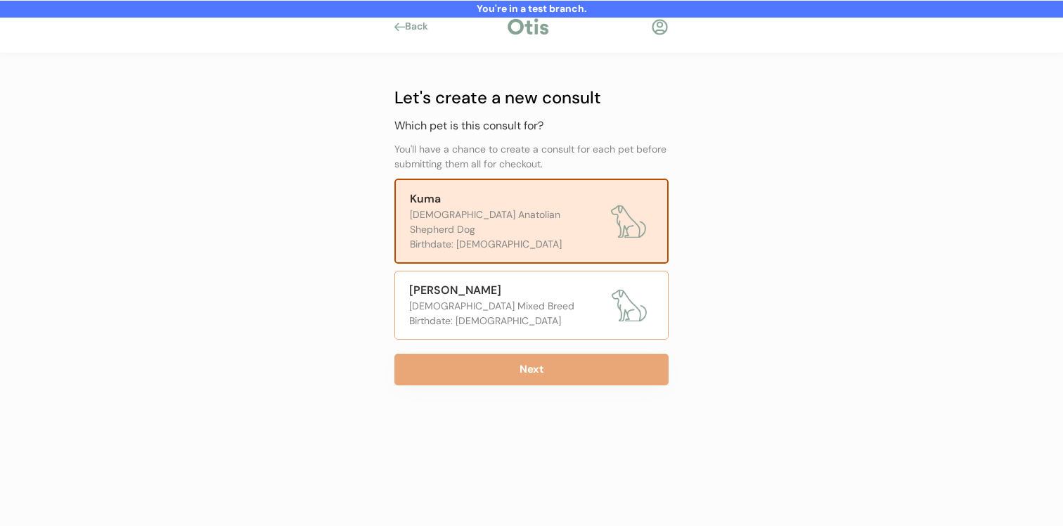
click at [511, 314] on div "Birthdate: [DEMOGRAPHIC_DATA]" at bounding box center [507, 321] width 196 height 15
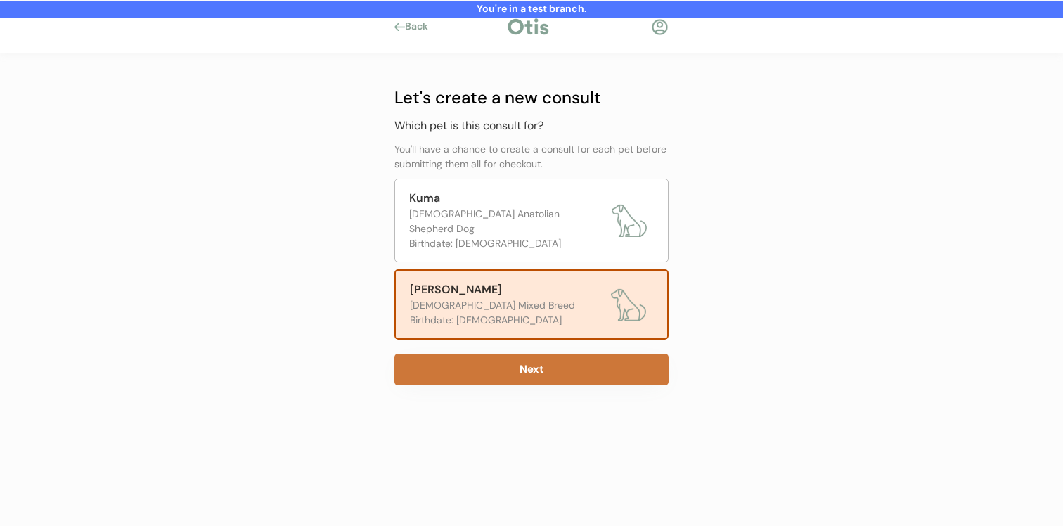
click at [504, 354] on button "Next" at bounding box center [532, 370] width 274 height 32
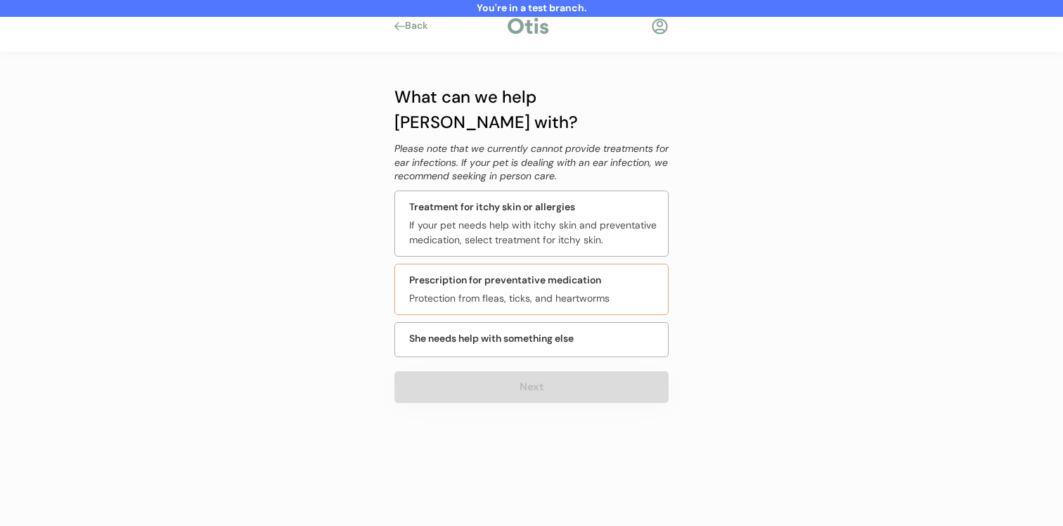
click at [537, 273] on div "Prescription for preventative medication" at bounding box center [505, 280] width 192 height 15
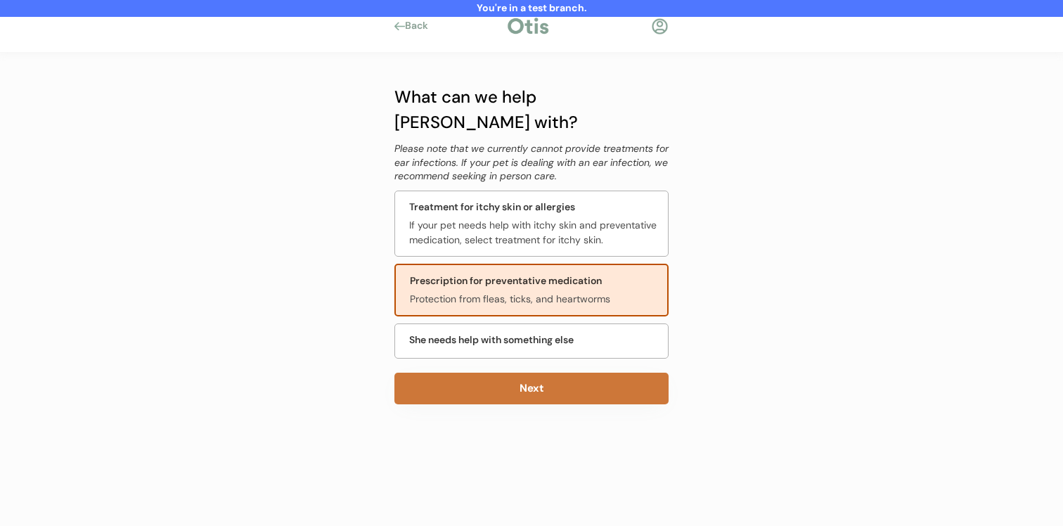
click at [527, 373] on button "Next" at bounding box center [532, 389] width 274 height 32
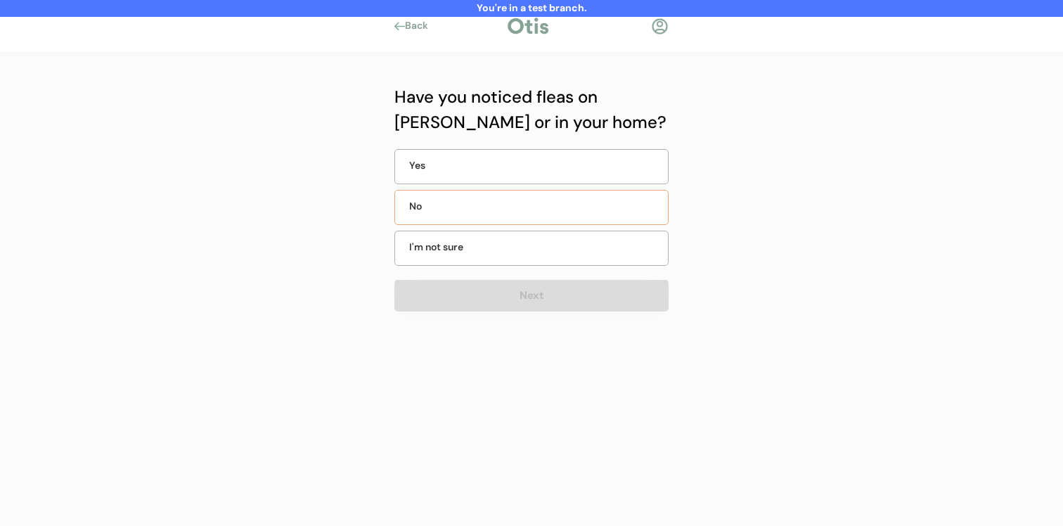
click at [543, 215] on div "No" at bounding box center [532, 207] width 274 height 35
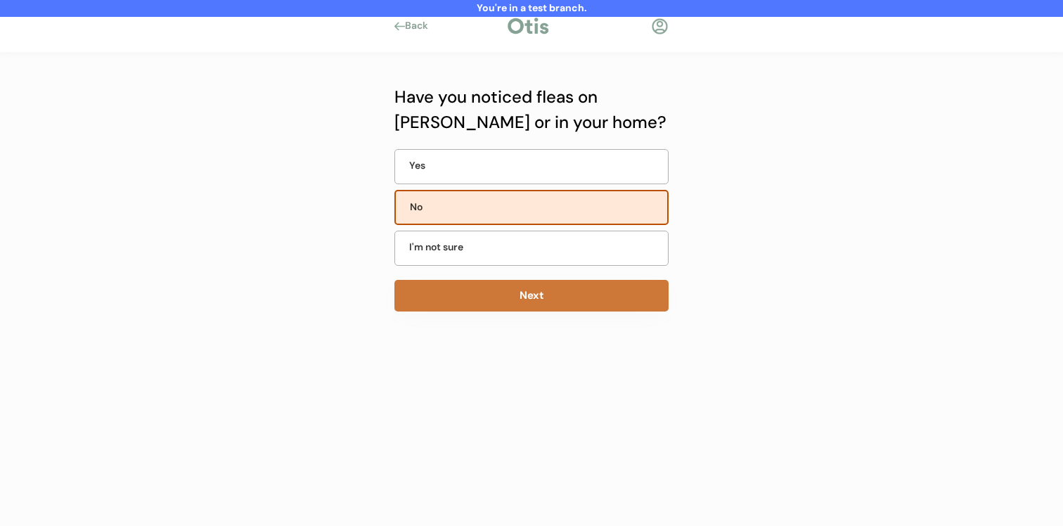
click at [543, 297] on button "Next" at bounding box center [532, 296] width 274 height 32
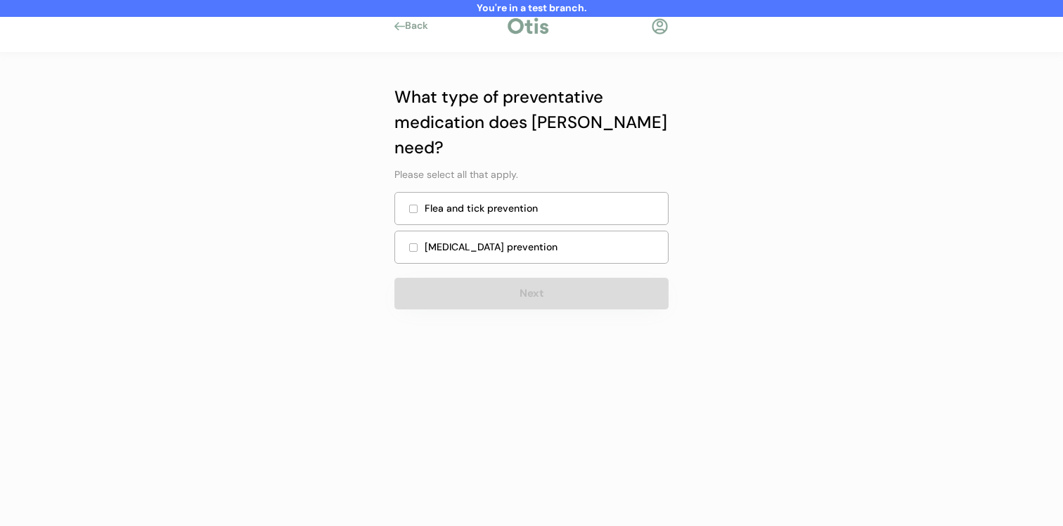
click at [545, 201] on div "Flea and tick prevention" at bounding box center [542, 208] width 235 height 15
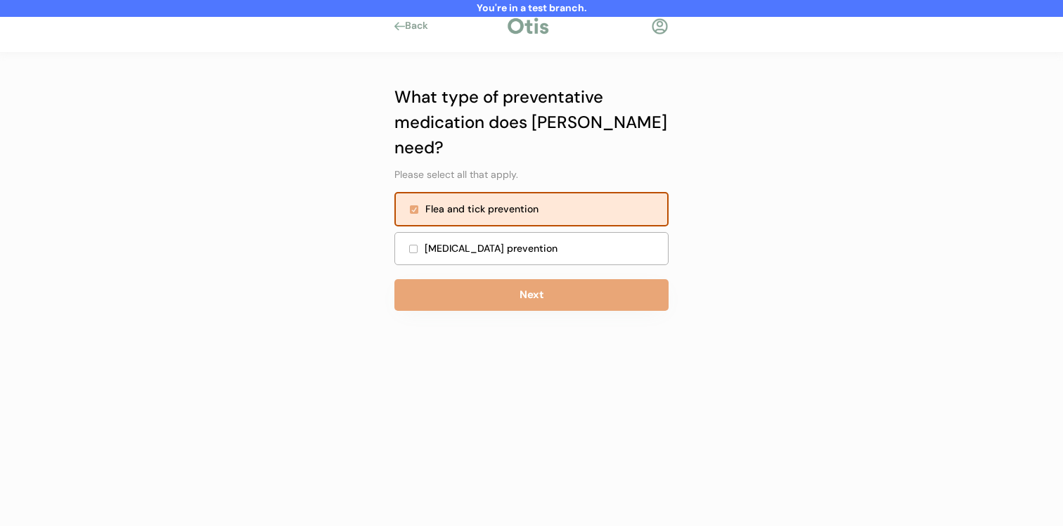
click at [549, 241] on div "Heartworm prevention" at bounding box center [542, 248] width 235 height 15
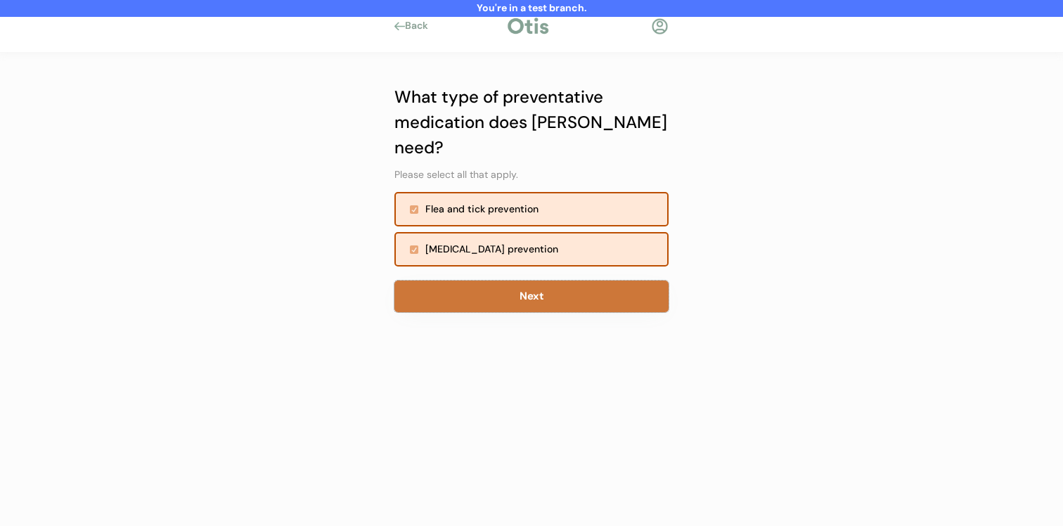
click at [549, 281] on button "Next" at bounding box center [532, 297] width 274 height 32
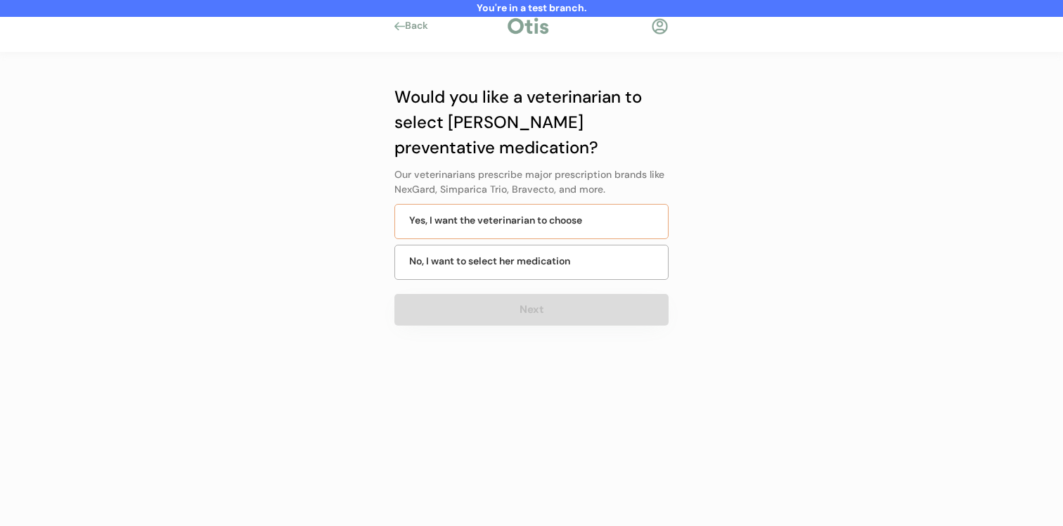
click at [545, 228] on div "Yes, I want the veterinarian to choose" at bounding box center [532, 221] width 274 height 35
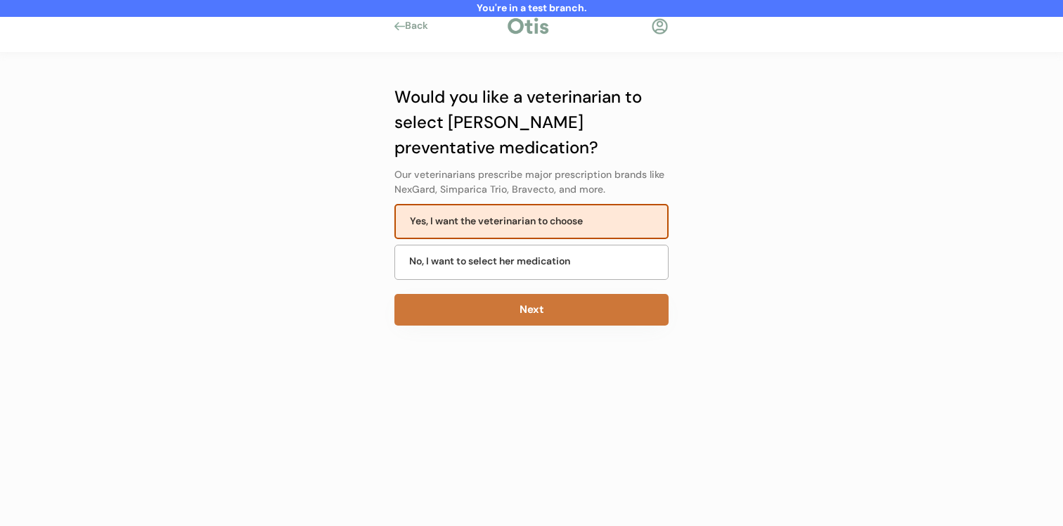
click at [545, 303] on button "Next" at bounding box center [532, 310] width 274 height 32
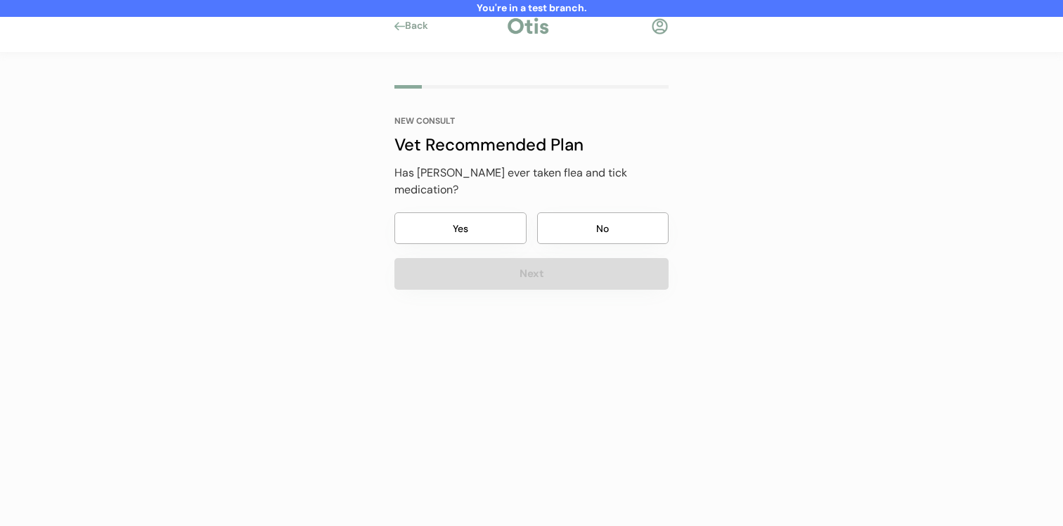
click at [578, 212] on button "No" at bounding box center [603, 228] width 132 height 32
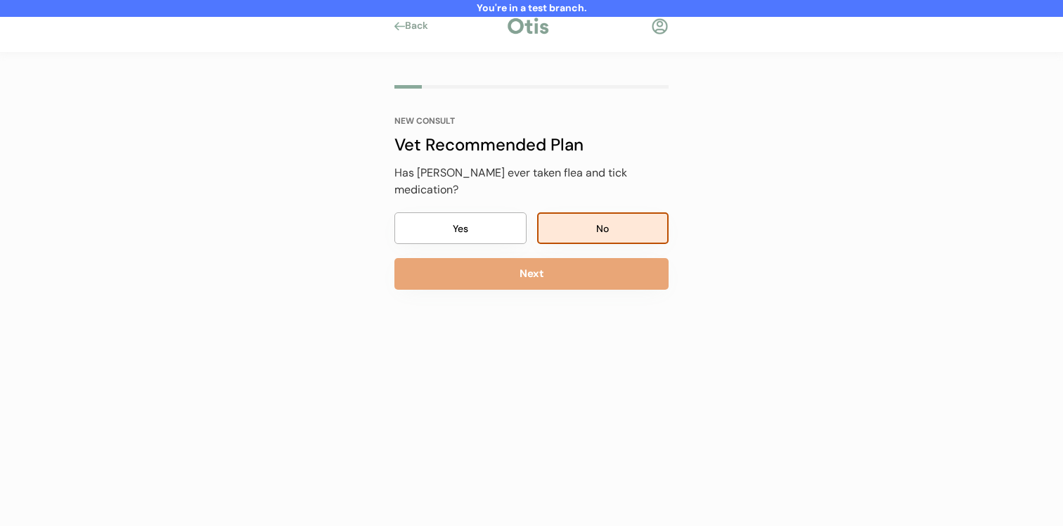
click at [572, 258] on button "Next" at bounding box center [532, 274] width 274 height 32
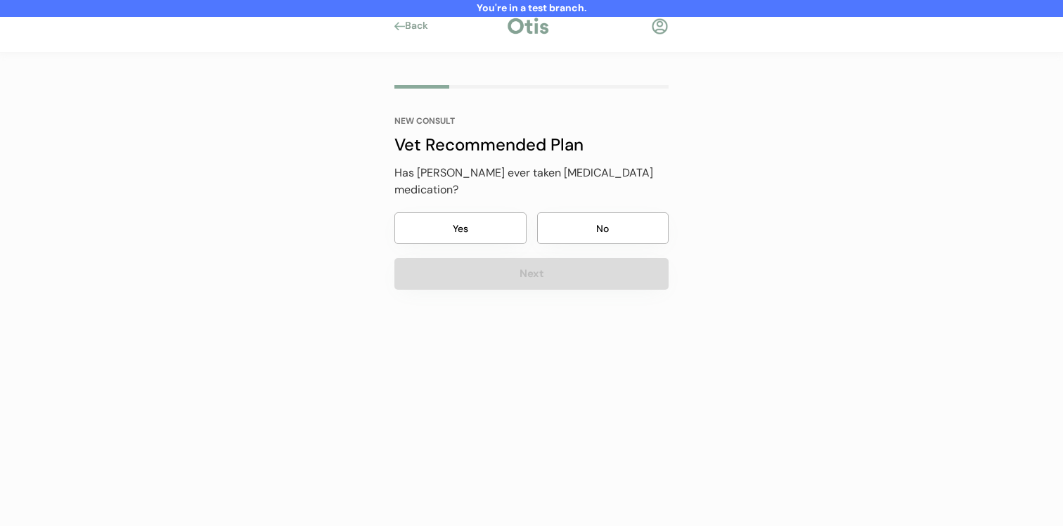
click at [580, 220] on button "No" at bounding box center [603, 228] width 132 height 32
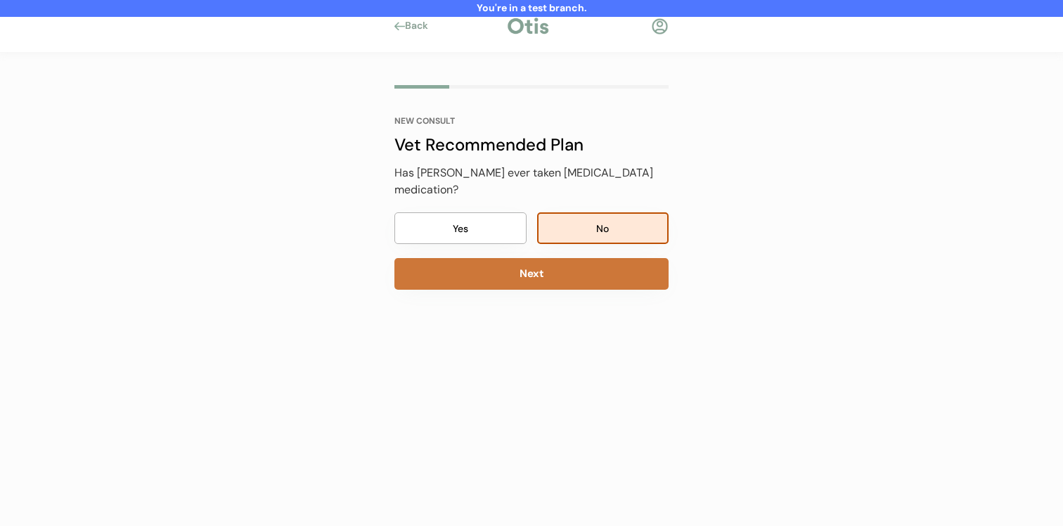
click at [572, 258] on button "Next" at bounding box center [532, 274] width 274 height 32
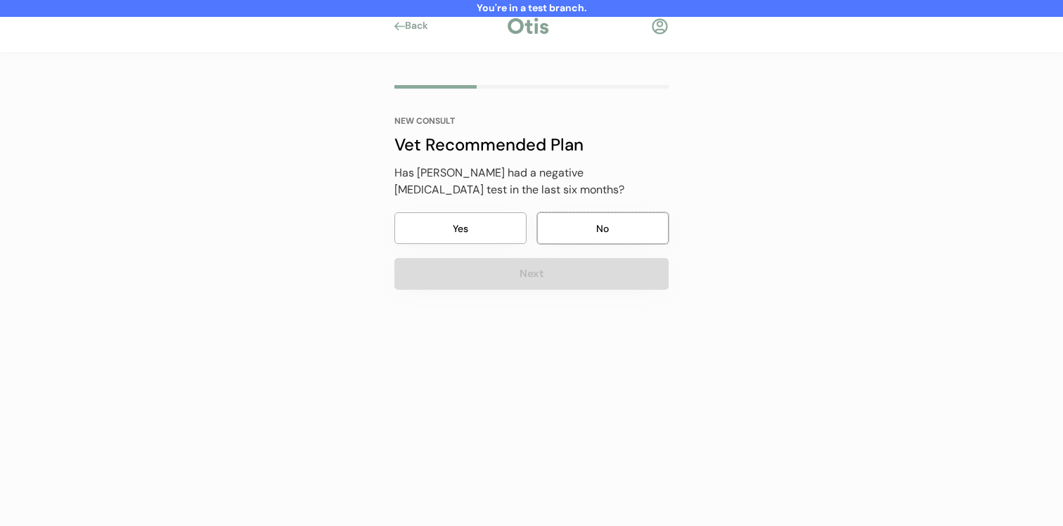
click at [577, 215] on button "No" at bounding box center [603, 228] width 132 height 32
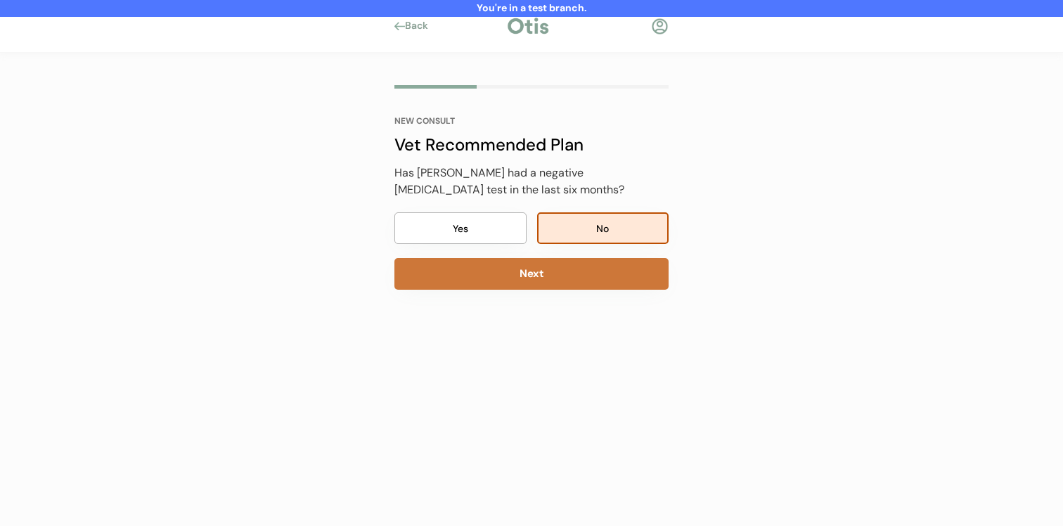
click at [571, 277] on button "Next" at bounding box center [532, 274] width 274 height 32
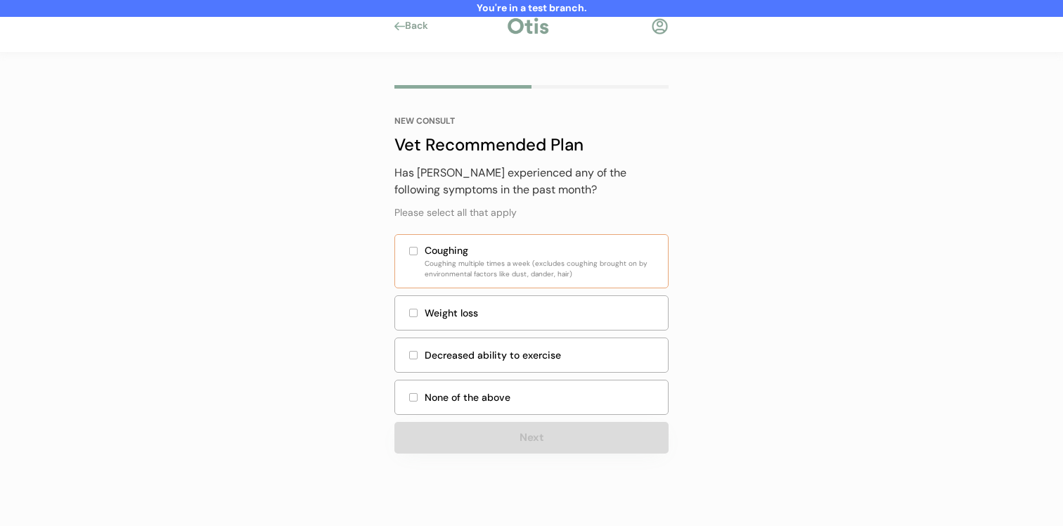
click at [580, 221] on div "NEW CONSULT Vet Recommended Plan Has Stelly experienced any of the following sy…" at bounding box center [532, 285] width 274 height 337
click at [540, 393] on div "None of the above" at bounding box center [542, 397] width 235 height 15
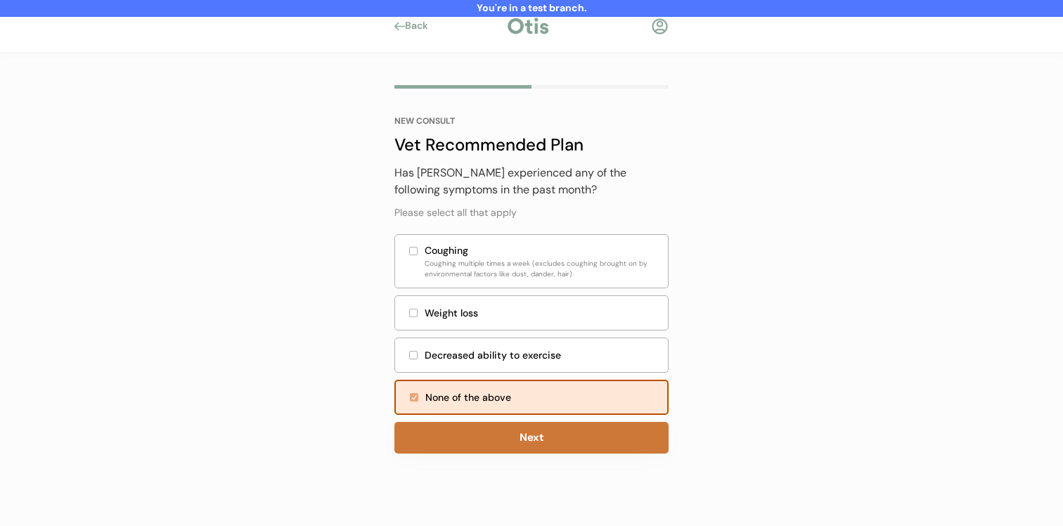
click at [539, 437] on button "Next" at bounding box center [532, 438] width 274 height 32
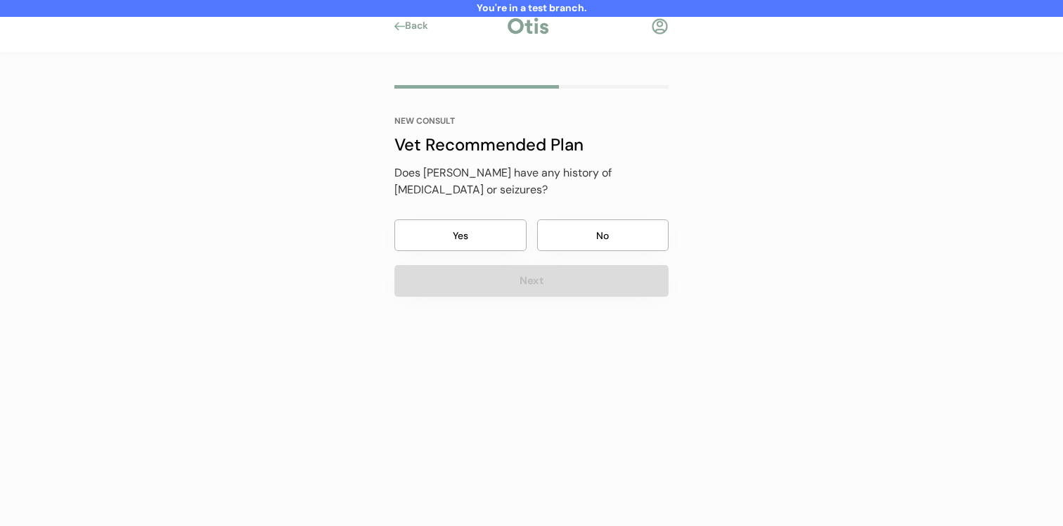
click at [593, 226] on button "No" at bounding box center [603, 235] width 132 height 32
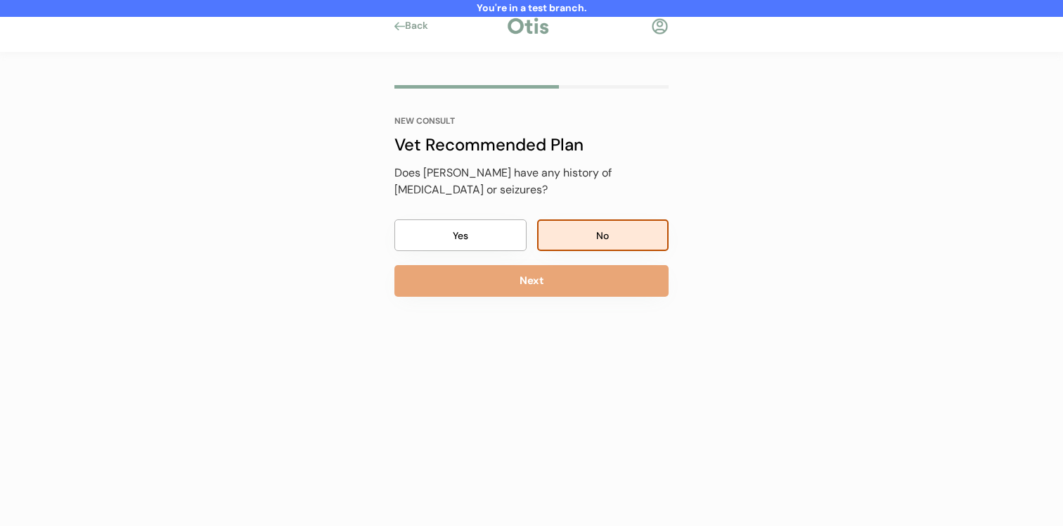
click at [592, 265] on button "Next" at bounding box center [532, 281] width 274 height 32
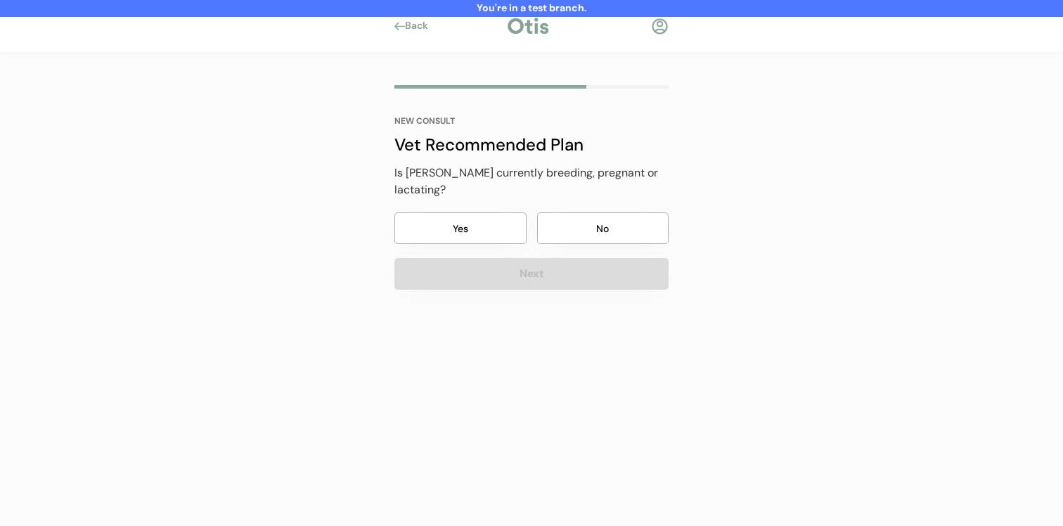
click at [594, 224] on button "No" at bounding box center [603, 228] width 132 height 32
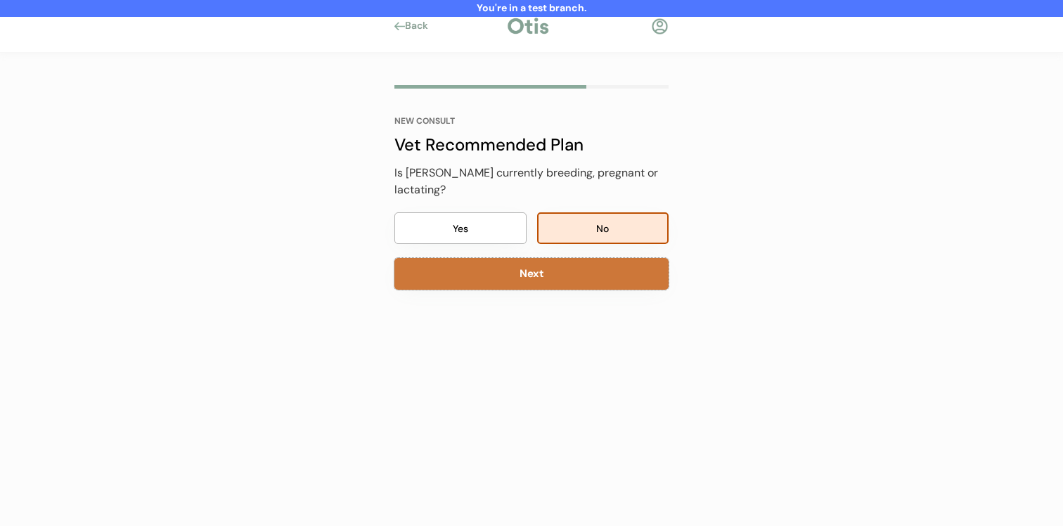
click at [594, 258] on button "Next" at bounding box center [532, 274] width 274 height 32
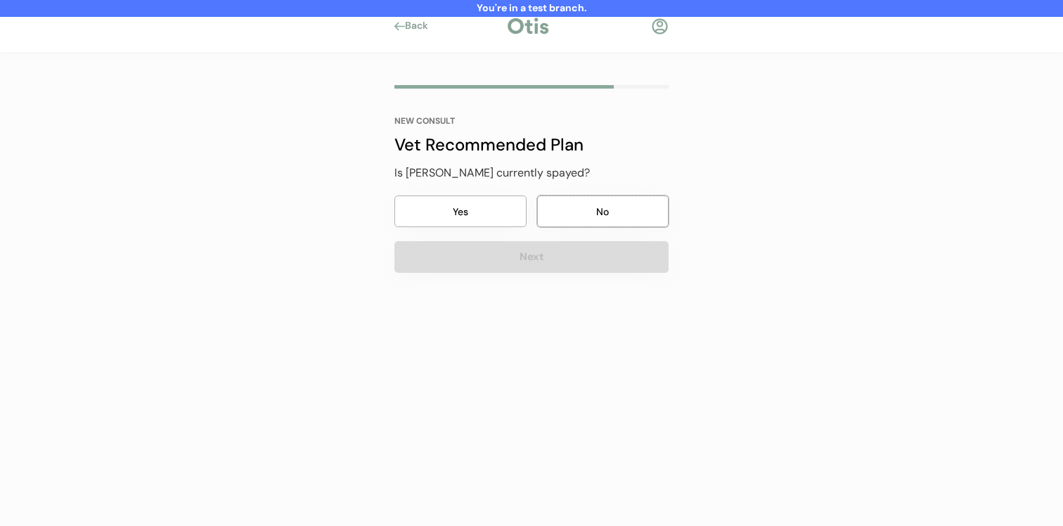
click at [592, 217] on button "No" at bounding box center [603, 212] width 132 height 32
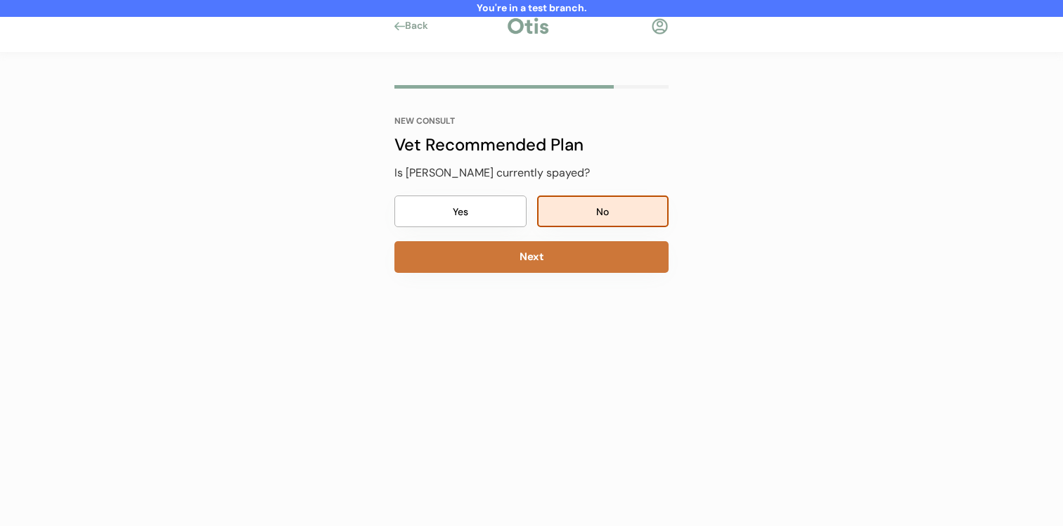
click at [592, 248] on button "Next" at bounding box center [532, 257] width 274 height 32
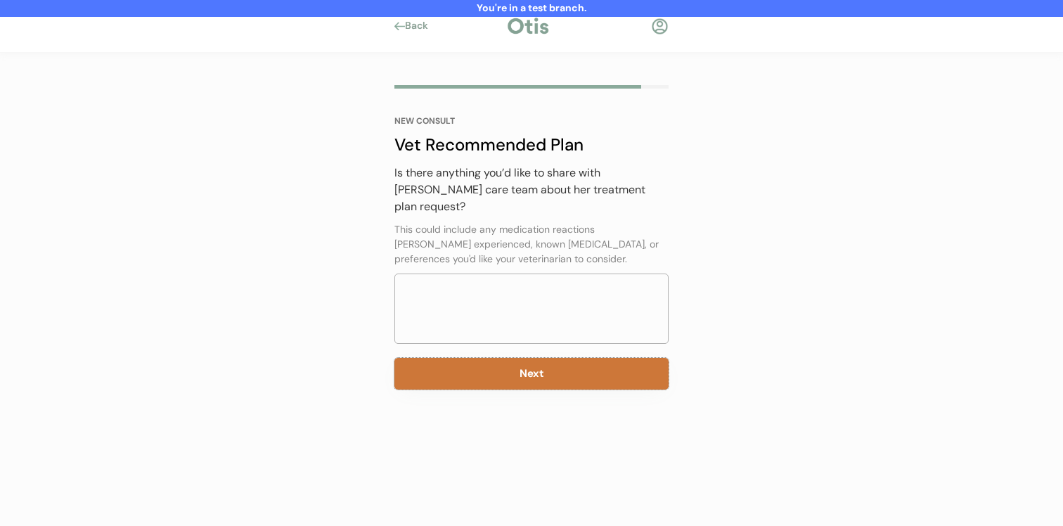
click at [560, 361] on button "Next" at bounding box center [532, 374] width 274 height 32
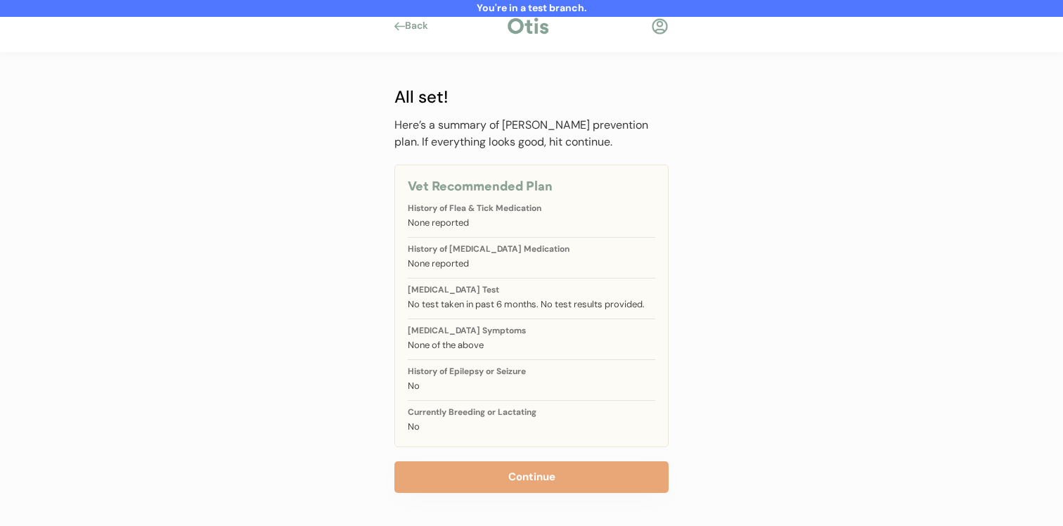
click at [537, 472] on button "Continue" at bounding box center [532, 477] width 274 height 32
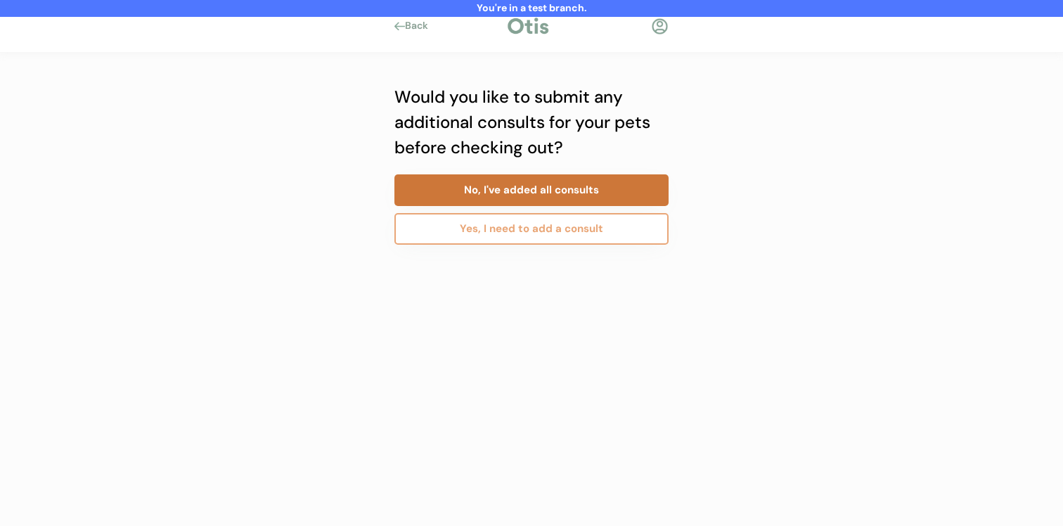
click at [600, 199] on button "No, I've added all consults" at bounding box center [532, 190] width 274 height 32
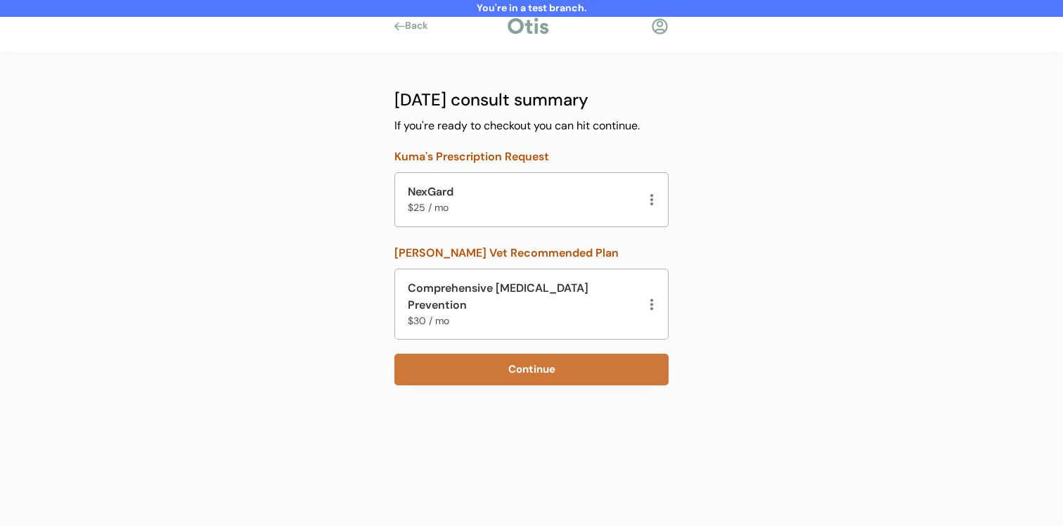
click at [568, 358] on button "Continue" at bounding box center [532, 370] width 274 height 32
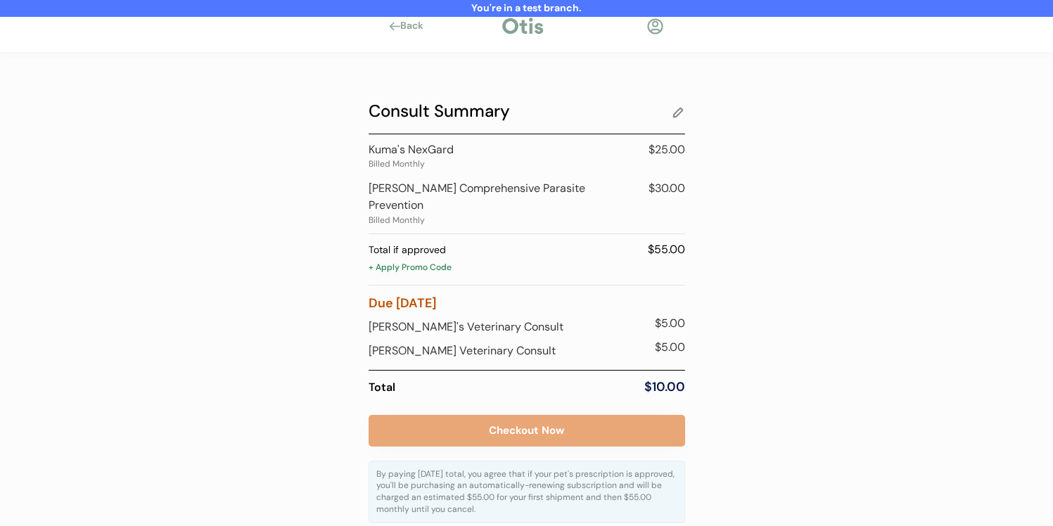
click at [436, 262] on div "+ Apply Promo Code" at bounding box center [527, 269] width 316 height 14
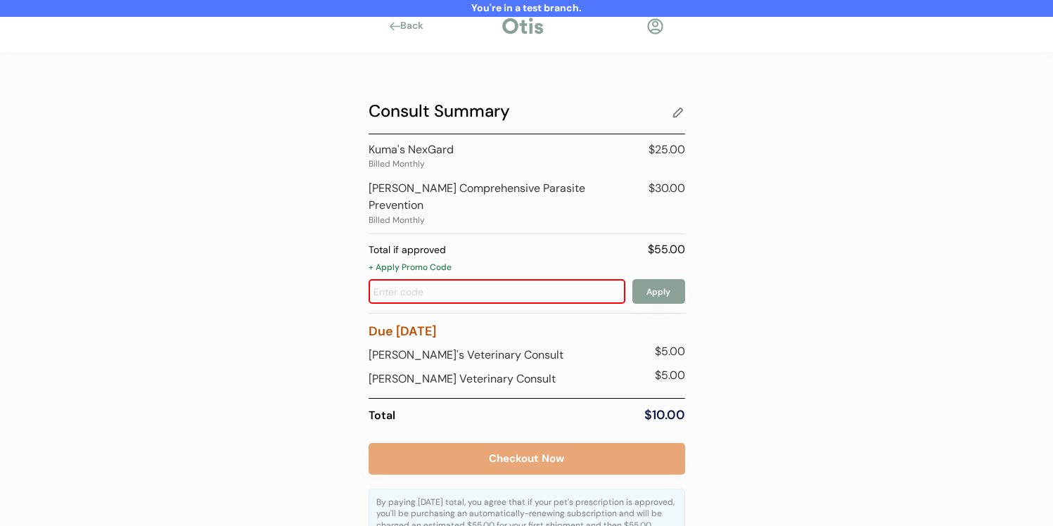
click at [457, 279] on input "input" at bounding box center [497, 291] width 257 height 25
type input "early"
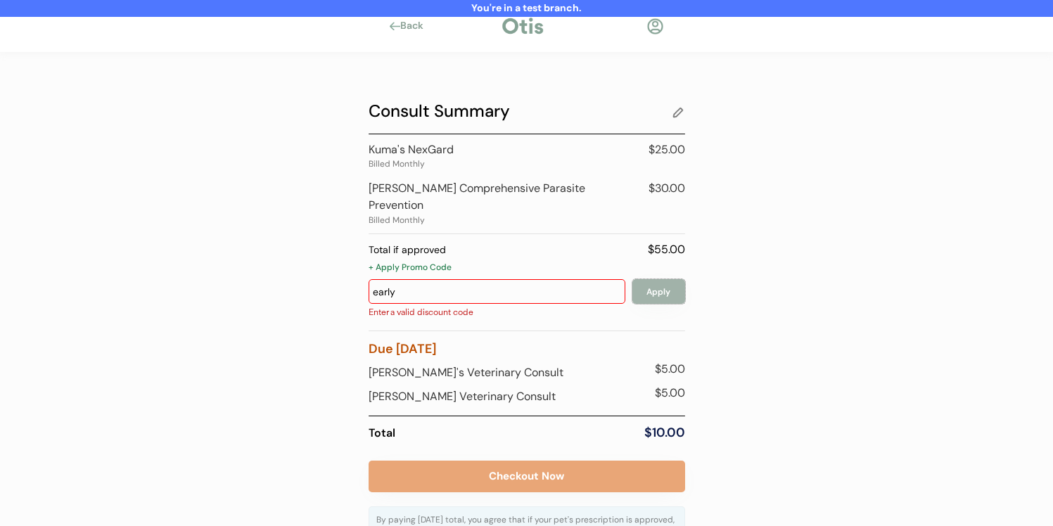
click at [648, 279] on button "Apply" at bounding box center [658, 291] width 53 height 25
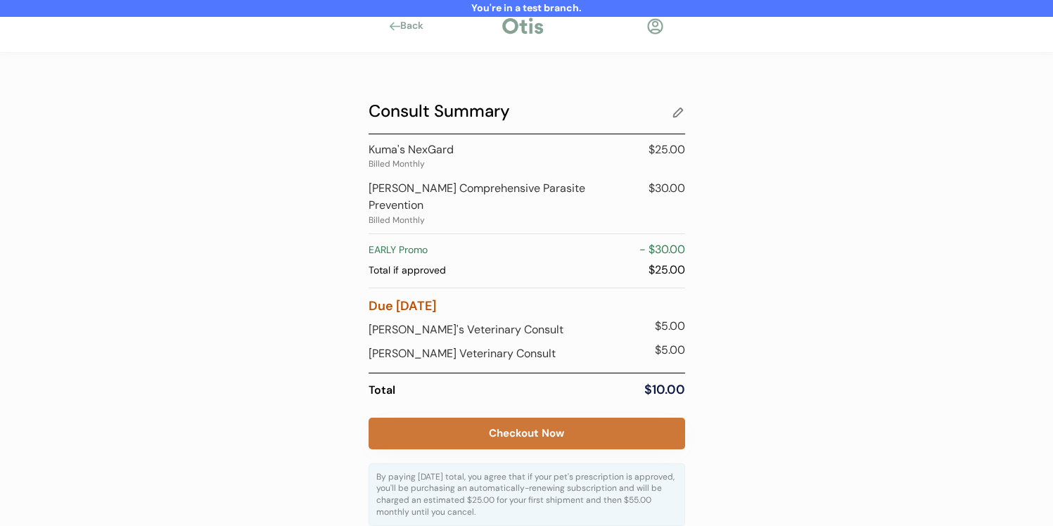
click at [549, 428] on button "Checkout Now" at bounding box center [527, 434] width 316 height 32
